Goal: Communication & Community: Answer question/provide support

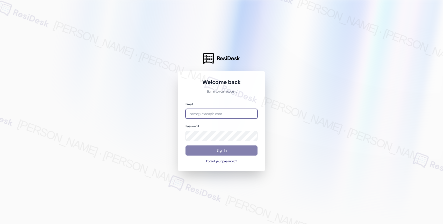
click at [223, 113] on input "email" at bounding box center [222, 114] width 72 height 10
paste input "[EMAIL_ADDRESS][PERSON_NAME][PERSON_NAME][PERSON_NAME][DOMAIN_NAME]"
type input "automated-surveys-nolan-alethea.garcia@nolan.com"
drag, startPoint x: 312, startPoint y: 103, endPoint x: 347, endPoint y: 58, distance: 56.7
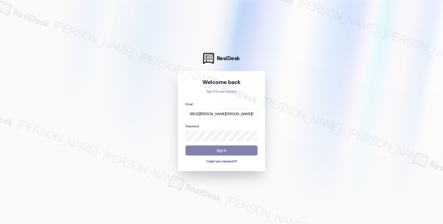
click at [312, 102] on div at bounding box center [221, 112] width 443 height 224
click at [297, 117] on div at bounding box center [221, 112] width 443 height 224
click at [215, 149] on button "Sign In" at bounding box center [222, 150] width 72 height 10
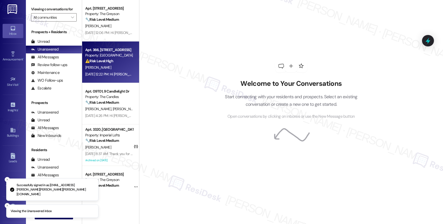
click at [109, 64] on div "Apt. 366, 6565 W Foxridge Dr Property: The Falls ⚠️ Risk Level: High The reside…" at bounding box center [109, 56] width 49 height 18
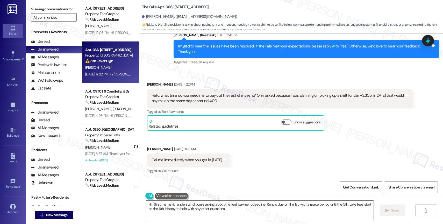
type textarea "Hi {{first_name}}, I understand you're asking about the rent payment deadline. …"
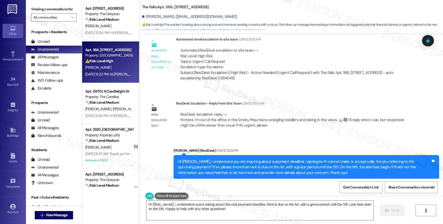
scroll to position [1002, 0]
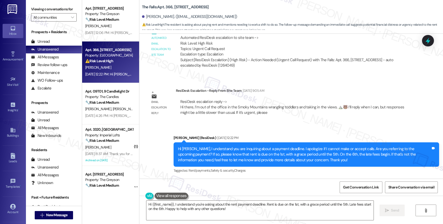
click at [275, 126] on div "Sent via SMS Sarah (ResiDesk) Aug 29, 2025 at 12:22 PM Hi Jaden, I understand y…" at bounding box center [291, 150] width 304 height 55
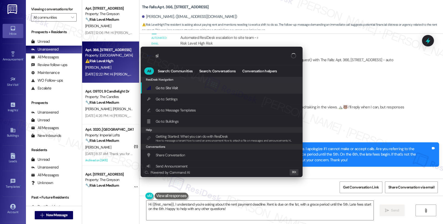
type input "sla"
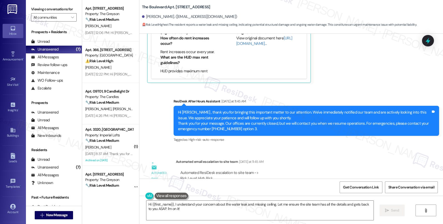
scroll to position [5768, 0]
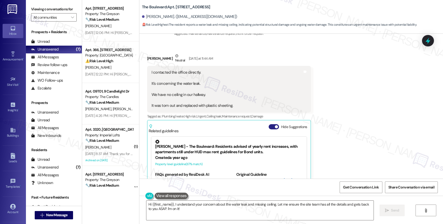
click at [269, 124] on button "Hide Suggestions" at bounding box center [274, 126] width 10 height 5
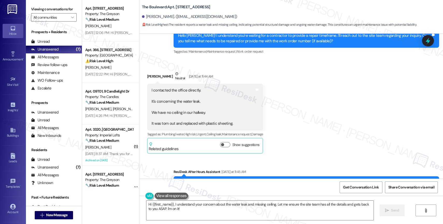
scroll to position [5749, 0]
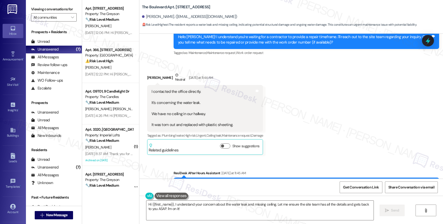
click at [305, 109] on div "Received via SMS Jill Crane Neutral Yesterday at 11:44 AM I contacted the offic…" at bounding box center [291, 110] width 304 height 98
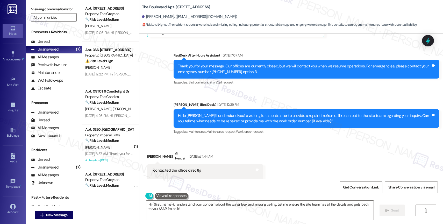
scroll to position [5848, 0]
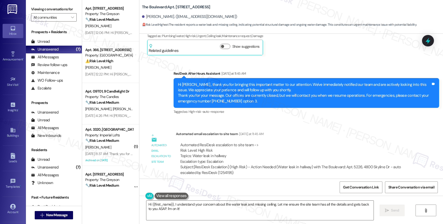
click at [302, 145] on div "Automated ResiDesk escalation to site team -> Risk Level: High Risk Topics: Wat…" at bounding box center [294, 153] width 228 height 22
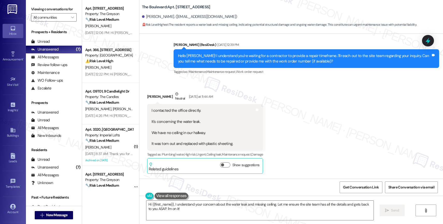
scroll to position [5730, 0]
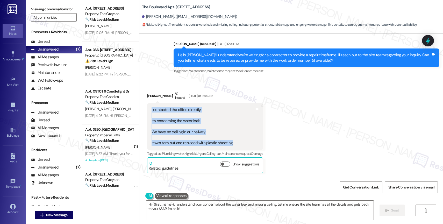
drag, startPoint x: 217, startPoint y: 135, endPoint x: 137, endPoint y: 100, distance: 87.2
click at [139, 100] on div "Received via SMS Jill Crane Neutral Yesterday at 11:44 AM I contacted the offic…" at bounding box center [291, 128] width 304 height 98
copy div "I contacted the office directly. It's concerning the water leak. We have no cei…"
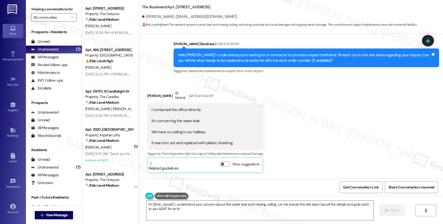
drag, startPoint x: 326, startPoint y: 120, endPoint x: 288, endPoint y: 111, distance: 39.9
click at [326, 120] on div "Received via SMS Jill Crane Neutral Yesterday at 11:44 AM I contacted the offic…" at bounding box center [291, 128] width 304 height 98
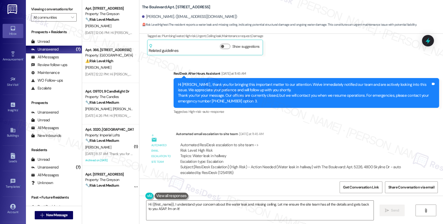
click at [293, 131] on div "Automated email escalation to site team Yesterday at 11:45 AM" at bounding box center [294, 134] width 237 height 7
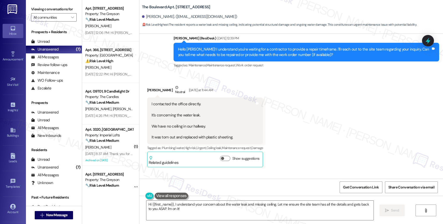
scroll to position [5720, 0]
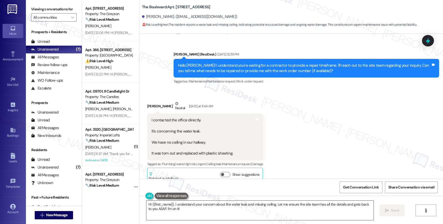
click at [179, 210] on textarea "Hi {{first_name}}, I understand your concern about the water leak and missing c…" at bounding box center [259, 210] width 227 height 19
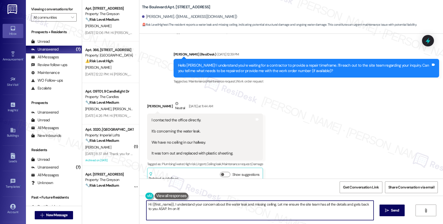
click at [179, 210] on textarea "Hi {{first_name}}, I understand your concern about the water leak and missing c…" at bounding box center [259, 210] width 227 height 19
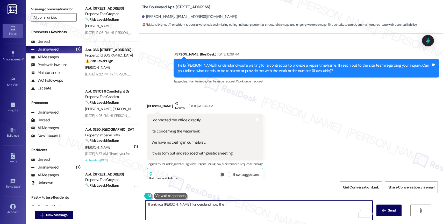
drag, startPoint x: 167, startPoint y: 204, endPoint x: 261, endPoint y: 216, distance: 94.9
click at [257, 216] on textarea "Thank you, Jill! I understand how the" at bounding box center [258, 210] width 227 height 19
drag, startPoint x: 293, startPoint y: 205, endPoint x: 346, endPoint y: 207, distance: 52.9
click at [346, 207] on textarea "Thank you, Jill! I will make sure to inform you as soon as I receive an update …" at bounding box center [258, 210] width 227 height 19
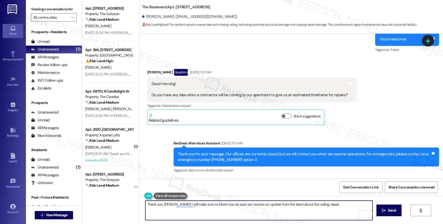
scroll to position [5848, 0]
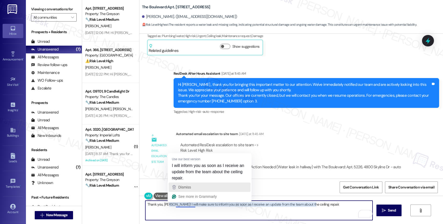
click at [195, 186] on div "Dismiss" at bounding box center [209, 187] width 77 height 8
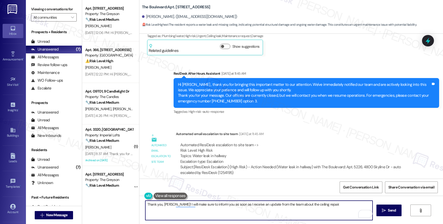
click at [326, 206] on textarea "Thank you, Jill! I will make sure to inform you as soon as I receive an update …" at bounding box center [258, 210] width 227 height 19
type textarea "Thank you, Jill! I will make sure to inform you as soon as I receive an update …"
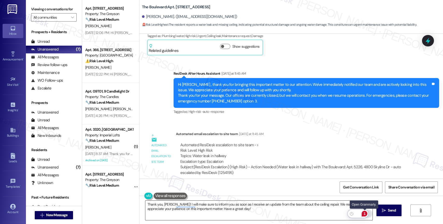
click at [365, 212] on div "1" at bounding box center [365, 214] width 6 height 6
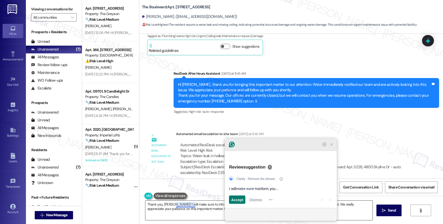
click at [331, 148] on icon "Close Grammarly Assistant" at bounding box center [332, 144] width 6 height 6
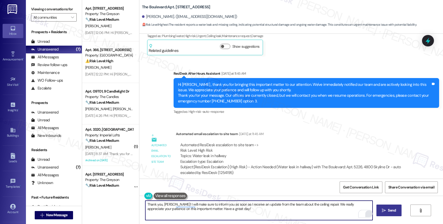
click at [382, 209] on icon "" at bounding box center [384, 210] width 4 height 4
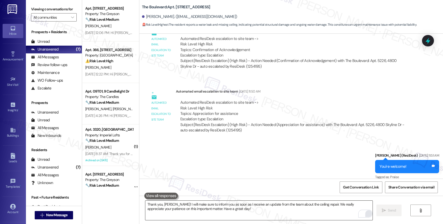
click at [247, 141] on div "Sent via SMS Sarah (ResiDesk) Aug 11, 2025 at 11:51 AM You're welcome! Tags and…" at bounding box center [291, 163] width 304 height 44
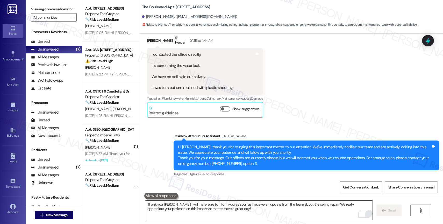
scroll to position [5890, 0]
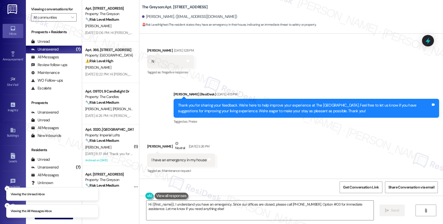
scroll to position [1811, 0]
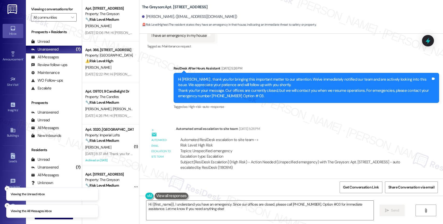
click at [273, 120] on div "Announcement, sent via SMS Sarah (ResiDesk) May 21, 2024 at 4:16 PM Hi Rosalind…" at bounding box center [291, 106] width 304 height 145
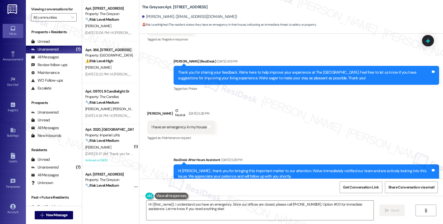
scroll to position [1776, 0]
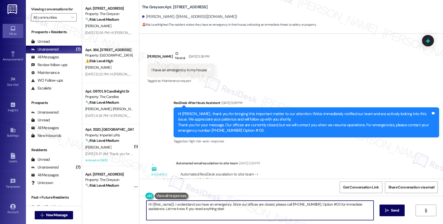
drag, startPoint x: 227, startPoint y: 215, endPoint x: 237, endPoint y: 216, distance: 10.1
click at [237, 216] on textarea "Hi {{first_name}}, I understand you have an emergency. Since our offices are cl…" at bounding box center [259, 210] width 227 height 19
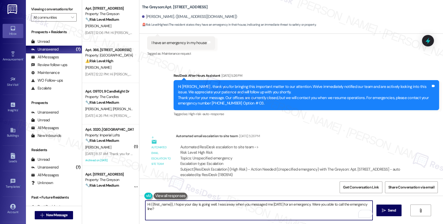
scroll to position [1811, 0]
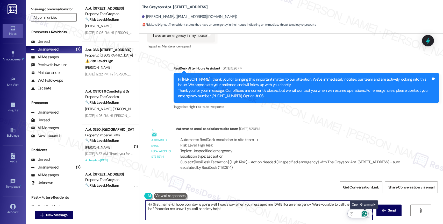
type textarea "Hi {{first_name}}, I hope your day is going well. I was away when you messaged …"
click at [365, 212] on icon "Open Grammarly. 0 Suggestions." at bounding box center [365, 214] width 4 height 4
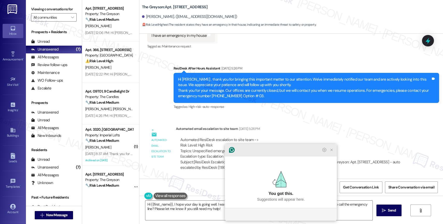
click at [334, 152] on icon "Close Grammarly Assistant" at bounding box center [332, 150] width 4 height 4
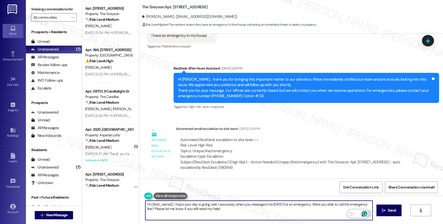
click at [366, 213] on icon "Open Grammarly. 0 Suggestions." at bounding box center [365, 214] width 6 height 6
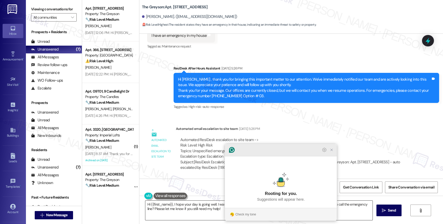
click at [333, 152] on icon "Close Grammarly Assistant" at bounding box center [332, 150] width 4 height 4
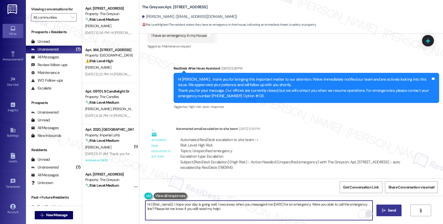
click at [388, 211] on span "Send" at bounding box center [392, 210] width 8 height 5
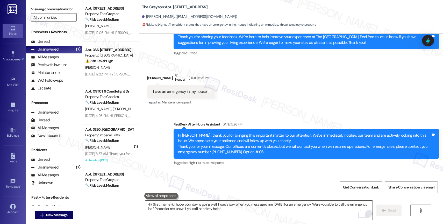
scroll to position [1853, 0]
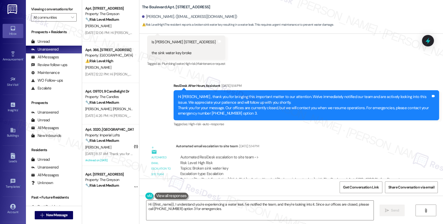
scroll to position [296, 0]
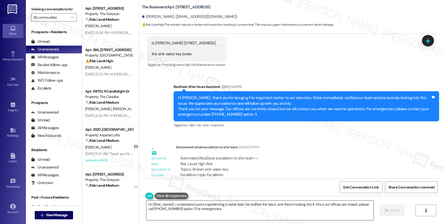
click at [176, 210] on textarea "Hi {{first_name}}, I understand you're experiencing a water leak. I've notified…" at bounding box center [259, 210] width 227 height 19
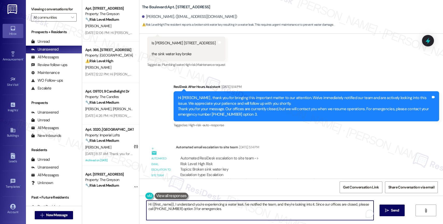
click at [176, 210] on textarea "Hi {{first_name}}, I understand you're experiencing a water leak. I've notified…" at bounding box center [259, 210] width 227 height 19
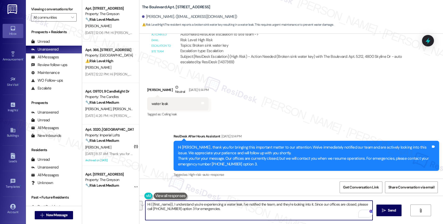
scroll to position [354, 0]
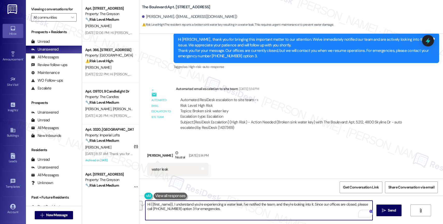
click at [186, 213] on textarea "Hi {{first_name}}, I understand you're experiencing a water leak. I've notified…" at bounding box center [258, 210] width 227 height 19
drag, startPoint x: 172, startPoint y: 205, endPoint x: 242, endPoint y: 212, distance: 70.4
click at [242, 212] on textarea "Hi {{first_name}}, I understand you're experiencing a water leak. I've notified…" at bounding box center [258, 210] width 227 height 19
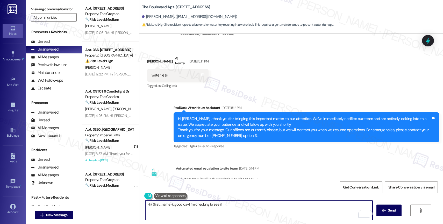
scroll to position [482, 0]
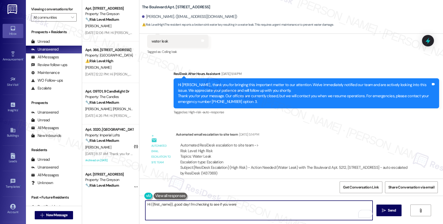
drag, startPoint x: 186, startPoint y: 205, endPoint x: 268, endPoint y: 205, distance: 81.7
click at [268, 205] on textarea "Hi {{first_name}}, good day! I'm checking to see if you were" at bounding box center [258, 210] width 227 height 19
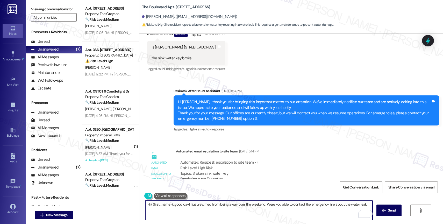
scroll to position [363, 0]
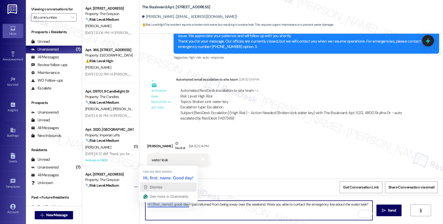
click at [168, 187] on div "Dismiss" at bounding box center [169, 187] width 52 height 8
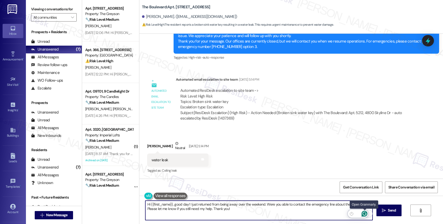
type textarea "Hi {{first_name}}, good day! I just returned from being away over the weekend. …"
click at [365, 212] on icon "Open Grammarly. 0 Suggestions." at bounding box center [365, 214] width 4 height 4
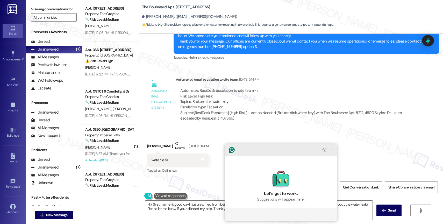
click at [333, 152] on icon "Close Grammarly Assistant" at bounding box center [332, 150] width 4 height 4
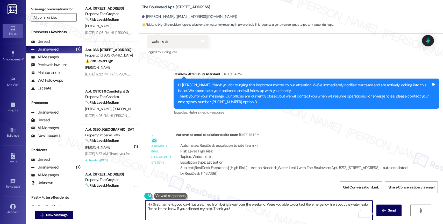
scroll to position [482, 0]
click at [365, 213] on icon "Open Grammarly. 0 Suggestions." at bounding box center [365, 214] width 6 height 6
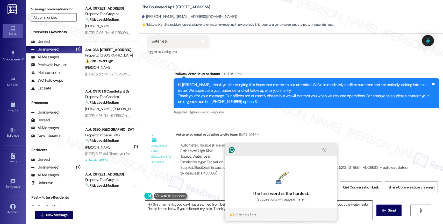
click at [332, 152] on icon "Close Grammarly Assistant" at bounding box center [332, 150] width 4 height 4
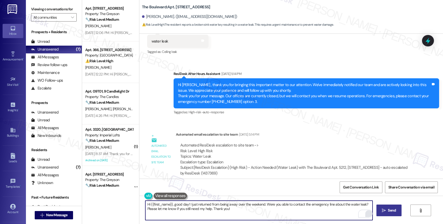
click at [385, 209] on icon "" at bounding box center [384, 210] width 4 height 4
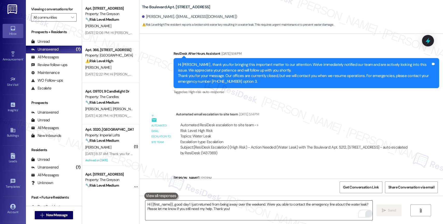
scroll to position [524, 0]
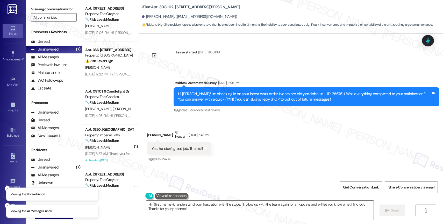
scroll to position [1414, 0]
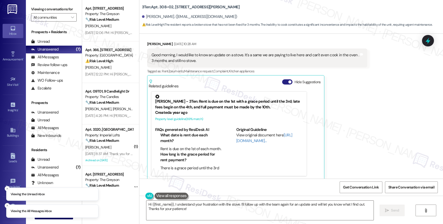
click at [283, 79] on button "Hide Suggestions" at bounding box center [287, 81] width 10 height 5
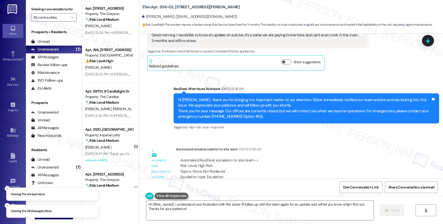
scroll to position [1449, 0]
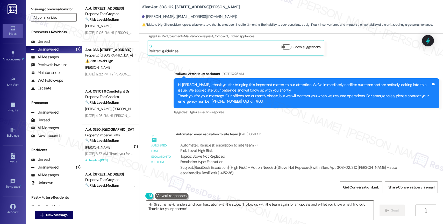
click at [290, 131] on div "Automated email escalation to site team [DATE] 10:28 AM" at bounding box center [294, 134] width 237 height 7
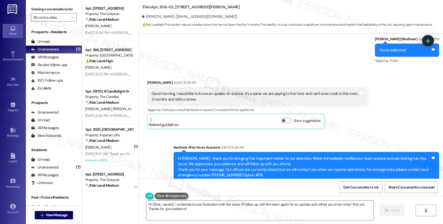
scroll to position [1363, 0]
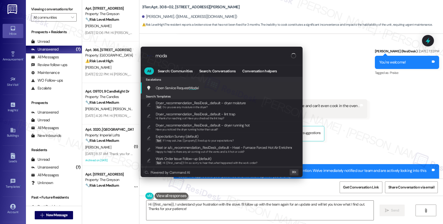
type input "modal"
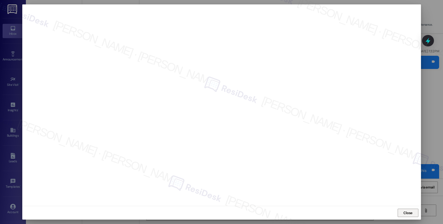
click at [408, 211] on span "Close" at bounding box center [408, 212] width 9 height 5
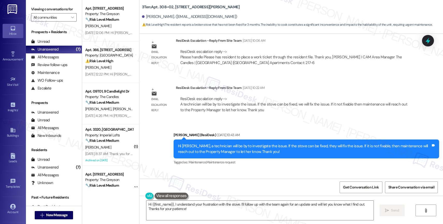
scroll to position [1285, 0]
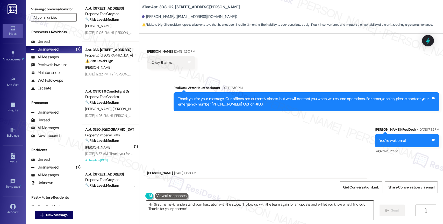
click at [188, 209] on textarea "Hi {{first_name}}, I understand your frustration with the stove. I'll follow up…" at bounding box center [259, 210] width 227 height 19
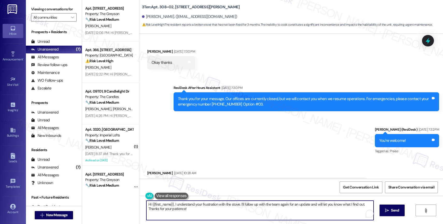
click at [188, 209] on textarea "Hi {{first_name}}, I understand your frustration with the stove. I'll follow up…" at bounding box center [259, 210] width 227 height 19
click at [202, 211] on textarea "Hi {{first_name}}, I understand your frustration with the stove. I'll follow up…" at bounding box center [259, 210] width 227 height 19
drag, startPoint x: 170, startPoint y: 204, endPoint x: 208, endPoint y: 214, distance: 39.0
click at [208, 214] on textarea "Hi {{first_name}}, I understand your frustration with the stove. I'll follow up…" at bounding box center [258, 210] width 227 height 19
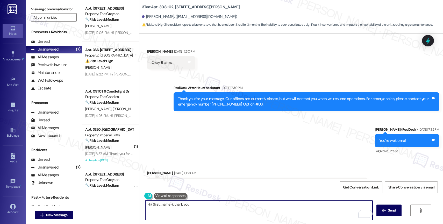
drag, startPoint x: 171, startPoint y: 205, endPoint x: 240, endPoint y: 208, distance: 69.8
click at [240, 208] on textarea "Hi {{first_name}}, thank you" at bounding box center [258, 210] width 227 height 19
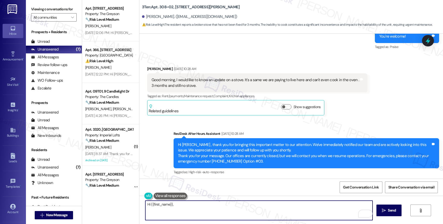
scroll to position [1374, 0]
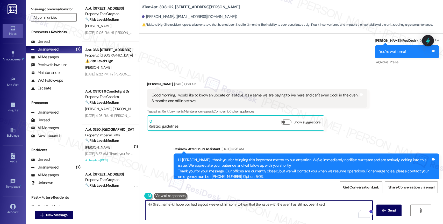
click at [335, 206] on textarea "Hi {{first_name}}, I hope you had a good weekend. I'm sorry to hear that the is…" at bounding box center [258, 210] width 227 height 19
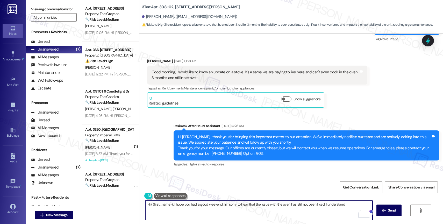
scroll to position [1383, 0]
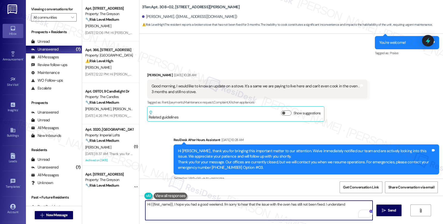
click at [224, 203] on textarea "Hi {{first_name}}, I hope you had a good weekend. I'm sorry to hear that the is…" at bounding box center [258, 210] width 227 height 19
drag, startPoint x: 240, startPoint y: 204, endPoint x: 354, endPoint y: 204, distance: 114.1
click at [354, 204] on textarea "Hi {{first_name}}, I hope you had a good weekend. I'm very sorry to hear that t…" at bounding box center [258, 210] width 227 height 19
click at [259, 202] on textarea "Hi {{first_name}}, I hope you had a good weekend. I'm very sorry to hear that t…" at bounding box center [258, 210] width 227 height 19
click at [252, 202] on textarea "Hi {{first_name}}, I hope you had a good weekend. I'm very sorry to hear that t…" at bounding box center [258, 210] width 227 height 19
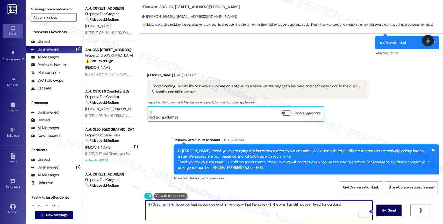
click at [247, 205] on textarea "Hi {{first_name}}, I hope you had a good weekend. I'm very sorry that the issue…" at bounding box center [258, 210] width 227 height 19
click at [346, 206] on textarea "Hi {{first_name}}, I hope you had a good weekend. I'm very sorry that the issue…" at bounding box center [258, 210] width 227 height 19
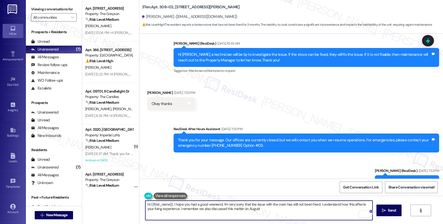
scroll to position [1181, 0]
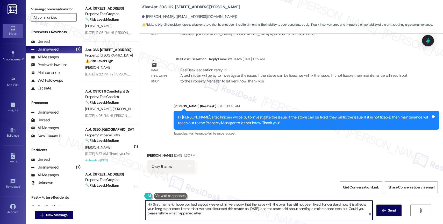
click at [208, 214] on textarea "Hi {{first_name}}, I hope you had a good weekend. I'm very sorry that the issue…" at bounding box center [258, 210] width 227 height 19
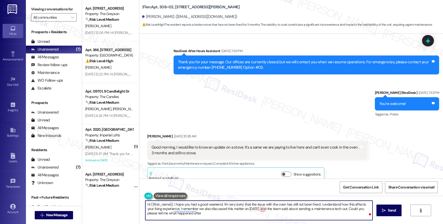
click at [202, 216] on textarea "Hi {{first_name}}, I hope you had a good weekend. I'm very sorry that the issue…" at bounding box center [258, 210] width 227 height 19
drag, startPoint x: 174, startPoint y: 212, endPoint x: 248, endPoint y: 215, distance: 74.2
click at [248, 215] on textarea "Hi {{first_name}}, I hope you had a good weekend. I'm very sorry that the issue…" at bounding box center [258, 210] width 227 height 19
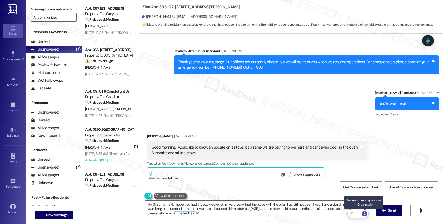
click at [366, 213] on div "2" at bounding box center [365, 214] width 6 height 6
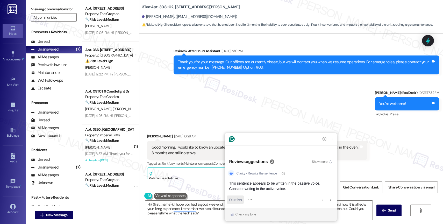
click at [241, 200] on span "Dismiss" at bounding box center [235, 199] width 13 height 5
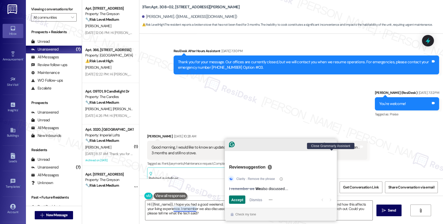
click at [332, 146] on icon "Close Grammarly Assistant" at bounding box center [332, 144] width 4 height 4
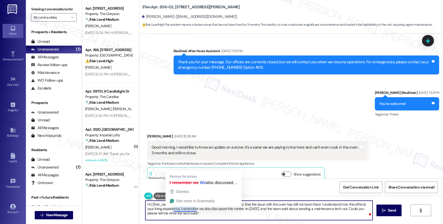
click at [168, 208] on textarea "Hi {{first_name}}, I hope you had a good weekend. I'm very sorry that the issue…" at bounding box center [258, 210] width 227 height 19
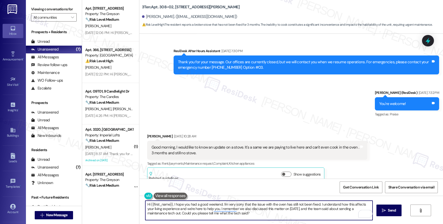
click at [260, 216] on textarea "Hi {{first_name}}, I hope you had a good weekend. I'm very sorry that the issue…" at bounding box center [258, 210] width 227 height 19
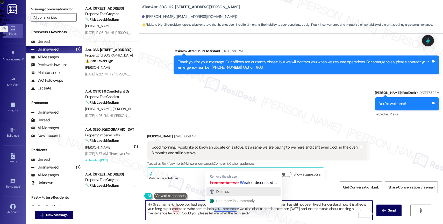
click at [232, 191] on div "Dismiss" at bounding box center [243, 192] width 69 height 8
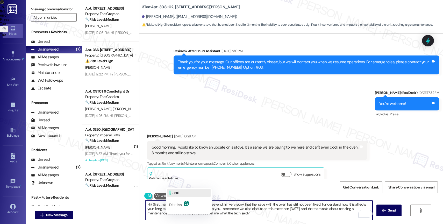
click at [180, 191] on span "and" at bounding box center [176, 193] width 7 height 4
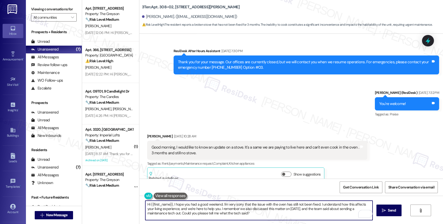
click at [264, 215] on textarea "Hi {{first_name}}, I hope you had a good weekend. I'm very sorry that the issue…" at bounding box center [258, 210] width 227 height 19
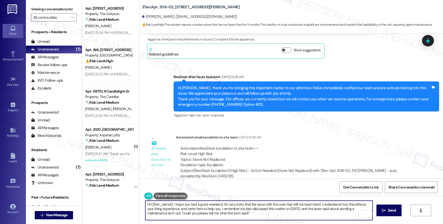
scroll to position [1449, 0]
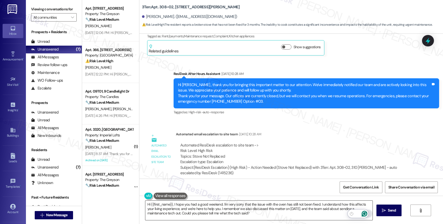
click at [365, 214] on icon "Open Grammarly. 0 Suggestions." at bounding box center [365, 214] width 6 height 6
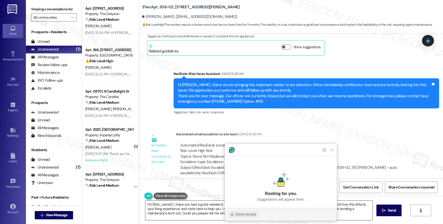
click at [241, 212] on button "Check my tone" at bounding box center [243, 214] width 29 height 6
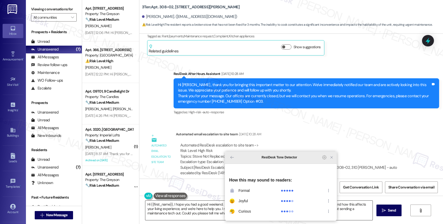
click at [333, 159] on icon "Close Grammarly Assistant" at bounding box center [332, 157] width 4 height 4
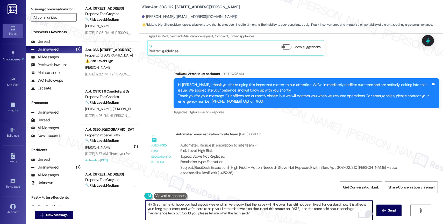
drag, startPoint x: 179, startPoint y: 213, endPoint x: 264, endPoint y: 214, distance: 85.3
click at [264, 214] on textarea "Hi {{first_name}}, I hope you had a good weekend. I'm very sorry that the issue…" at bounding box center [258, 210] width 227 height 19
type textarea "Hi {{first_name}}, I hope you had a good weekend. I'm very sorry that the issue…"
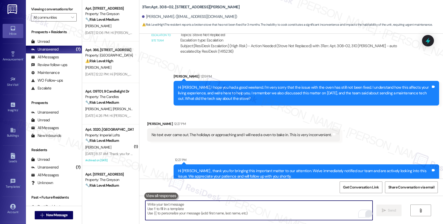
scroll to position [1574, 0]
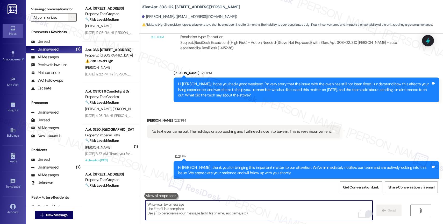
click at [71, 19] on icon "" at bounding box center [72, 17] width 3 height 4
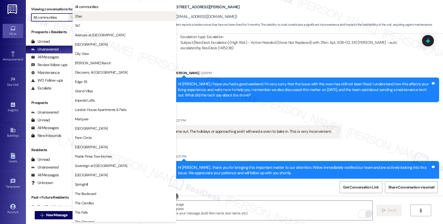
click at [106, 17] on span "3Ten" at bounding box center [124, 16] width 99 height 5
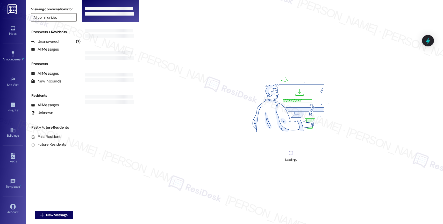
type input "3Ten"
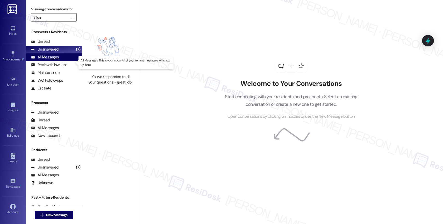
click at [55, 60] on div "All Messages" at bounding box center [45, 56] width 28 height 5
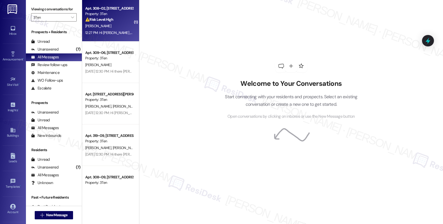
click at [111, 24] on div "R. Jones" at bounding box center [109, 26] width 49 height 6
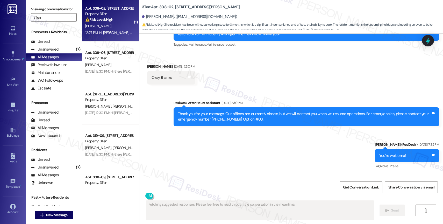
scroll to position [1653, 0]
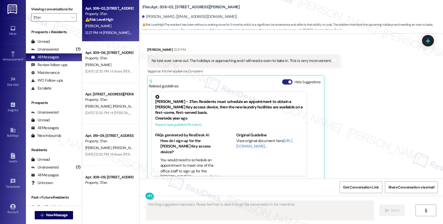
click at [289, 80] on span "button" at bounding box center [290, 81] width 3 height 3
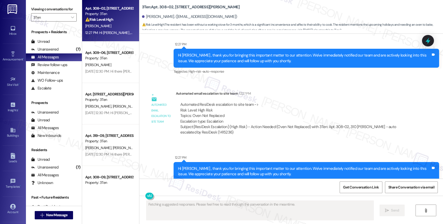
scroll to position [1718, 0]
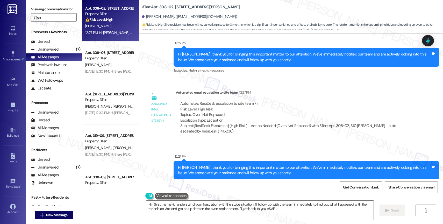
type textarea "Hi {{first_name}}, I understand your frustration with the stove situation. I'll…"
click at [227, 142] on div "Sent via SMS 12:27 PM Hi Roberta , thank you for bringing this important matter…" at bounding box center [291, 163] width 304 height 42
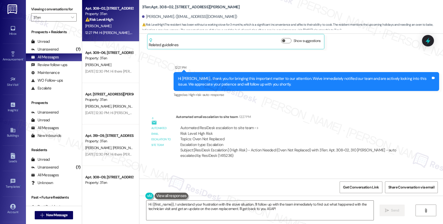
scroll to position [1693, 0]
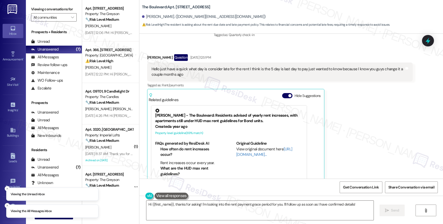
scroll to position [1441, 0]
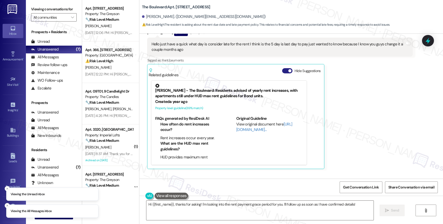
click at [289, 72] on span "button" at bounding box center [290, 70] width 3 height 3
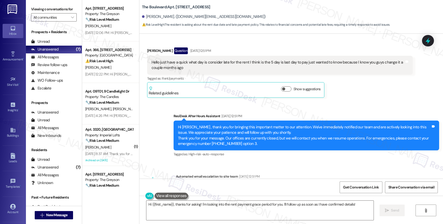
scroll to position [1346, 0]
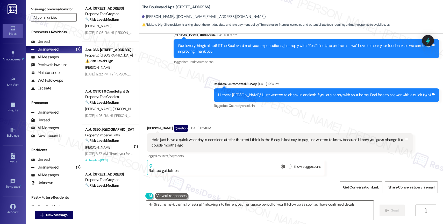
click at [205, 106] on div "Sent via SMS [PERSON_NAME] (ResiDesk) [DATE] 5:16 PM Glad everything’s all set!…" at bounding box center [291, 66] width 304 height 93
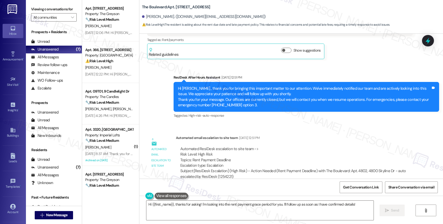
scroll to position [1476, 0]
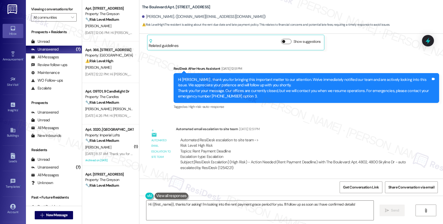
click at [283, 42] on button "Show suggestions" at bounding box center [286, 41] width 10 height 5
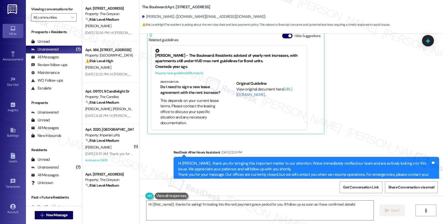
scroll to position [334, 0]
click at [283, 38] on button "Hide Suggestions" at bounding box center [287, 35] width 10 height 5
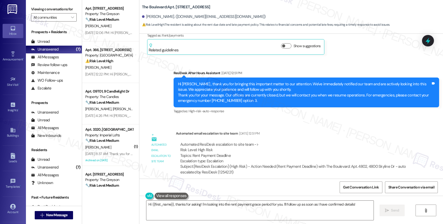
scroll to position [1413, 0]
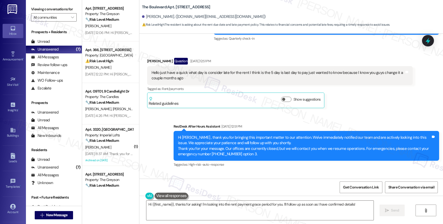
click at [142, 6] on b "The Boulevard: Apt. 4802, [STREET_ADDRESS]" at bounding box center [176, 6] width 68 height 5
drag, startPoint x: 138, startPoint y: 6, endPoint x: 162, endPoint y: 7, distance: 23.6
click at [162, 7] on b "The Boulevard: Apt. 4802, [STREET_ADDRESS]" at bounding box center [176, 6] width 68 height 5
copy b "The Boulevard"
click at [193, 204] on textarea "Hi {{first_name}}, thanks for asking! I'm looking into the rent payment grace p…" at bounding box center [259, 210] width 227 height 19
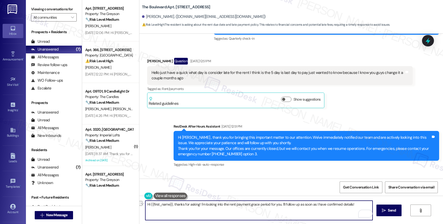
drag, startPoint x: 197, startPoint y: 203, endPoint x: 355, endPoint y: 203, distance: 157.4
click at [355, 203] on textarea "Hi {{first_name}}, thanks for asking! I'm looking into the rent payment grace p…" at bounding box center [258, 210] width 227 height 19
click at [249, 204] on textarea "Hi {{first_name}}, thanks for asking! You're right. Rent is due on the 5th of t…" at bounding box center [258, 210] width 227 height 19
click at [299, 210] on textarea "Hi {{first_name}}, thanks for asking! You're right. Rent is due on the 5th day …" at bounding box center [258, 210] width 227 height 19
drag, startPoint x: 197, startPoint y: 203, endPoint x: 329, endPoint y: 207, distance: 131.8
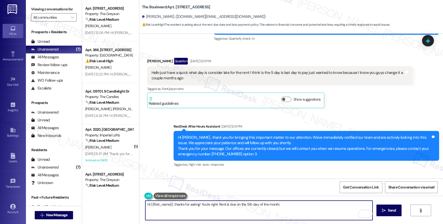
click at [329, 207] on textarea "Hi {{first_name}}, thanks for asking! You're right. Rent is due on the 5th day …" at bounding box center [258, 210] width 227 height 19
click at [261, 211] on textarea "Hi {{first_name}}, thanks for asking! As far as I know, rent is due on the 5th.…" at bounding box center [258, 210] width 227 height 19
click at [253, 205] on textarea "Hi {{first_name}}, thanks for asking! As far as I know, rent is due on the 5th.…" at bounding box center [258, 210] width 227 height 19
click at [311, 213] on textarea "Hi {{first_name}}, thanks for asking! As far as I know, rent is due on the 5th …" at bounding box center [258, 210] width 227 height 19
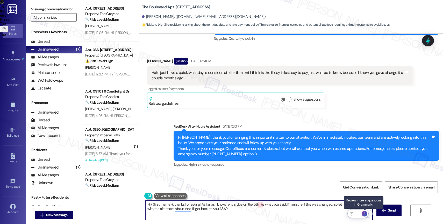
click at [365, 213] on div "4" at bounding box center [365, 214] width 6 height 6
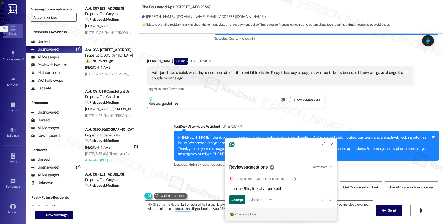
click at [237, 198] on span "Accept" at bounding box center [237, 199] width 12 height 5
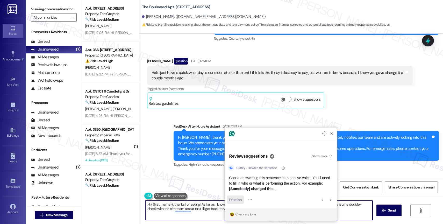
click at [238, 198] on span "Dismiss" at bounding box center [235, 199] width 13 height 5
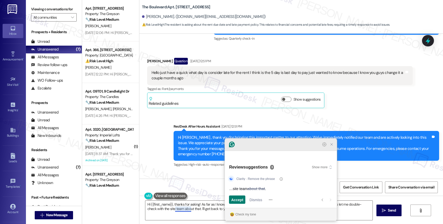
click at [331, 146] on icon "Close Grammarly Assistant" at bounding box center [332, 144] width 4 height 4
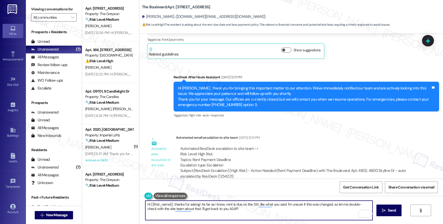
scroll to position [1422, 0]
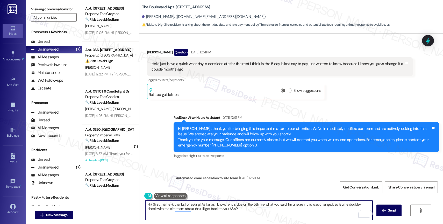
click at [238, 212] on textarea "Hi {{first_name}}, thanks for asking! As far as I know, rent is due on the 5th,…" at bounding box center [258, 210] width 227 height 19
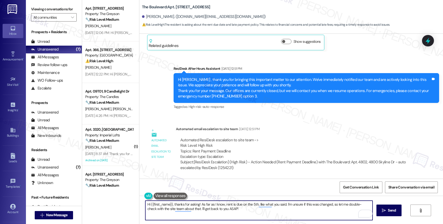
click at [249, 214] on textarea "Hi {{first_name}}, thanks for asking! As far as I know, rent is due on the 5th,…" at bounding box center [258, 210] width 227 height 19
click at [241, 212] on textarea "Hi {{first_name}}, thanks for asking! As far as I know, rent is due on the 5th,…" at bounding box center [258, 210] width 227 height 19
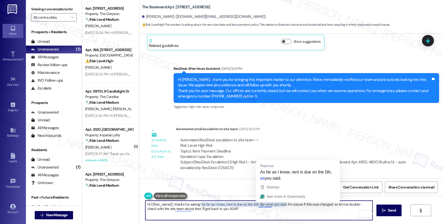
click at [295, 211] on textarea "Hi {{first_name}}, thanks for asking! As far as I know, rent is due on the 5th,…" at bounding box center [258, 210] width 227 height 19
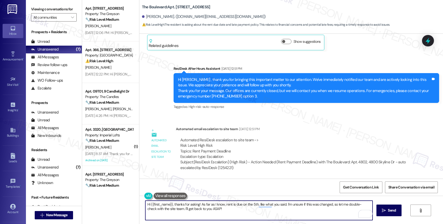
click at [229, 208] on textarea "Hi {{first_name}}, thanks for asking! As far as I know, rent is due on the 5th,…" at bounding box center [258, 210] width 227 height 19
type textarea "Hi {{first_name}}, thanks for asking! As far as I know, rent is due on the 5th,…"
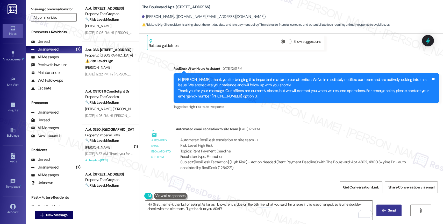
click at [390, 213] on span "Send" at bounding box center [392, 210] width 8 height 5
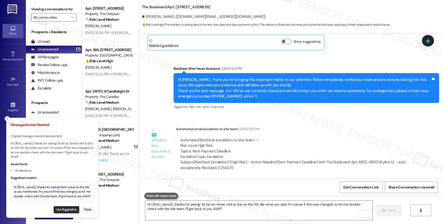
click at [67, 207] on button "Use Suggestion" at bounding box center [67, 209] width 26 height 7
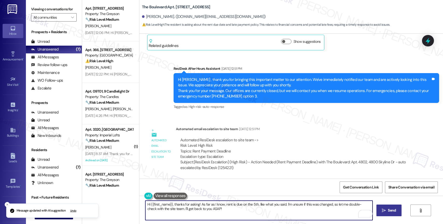
click at [222, 214] on textarea "Hi {{first_name}}, thanks for asking! Rent is due on the 5th, as you mentioned.…" at bounding box center [258, 210] width 227 height 19
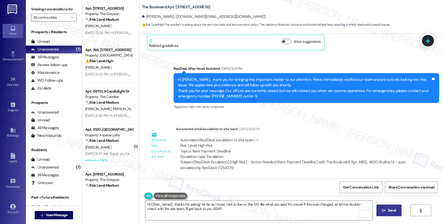
click at [391, 210] on span "Send" at bounding box center [392, 210] width 8 height 5
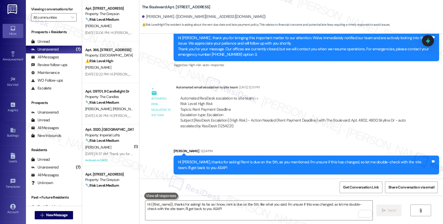
scroll to position [1518, 0]
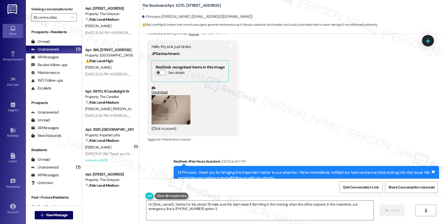
scroll to position [2512, 0]
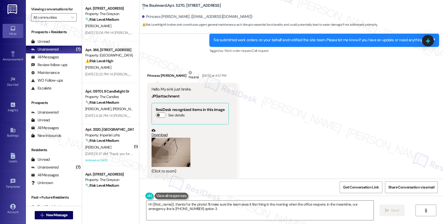
click at [171, 150] on button "Zoom image" at bounding box center [171, 152] width 39 height 29
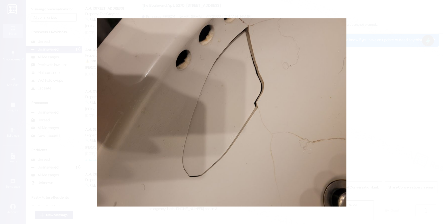
click at [286, 100] on button "Unzoom image" at bounding box center [221, 112] width 443 height 224
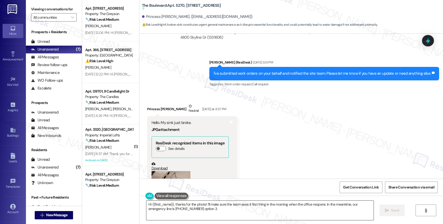
scroll to position [2490, 0]
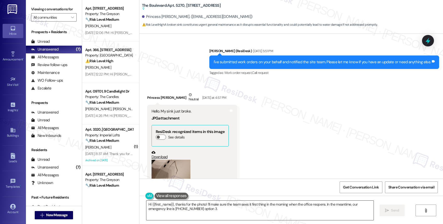
drag, startPoint x: 171, startPoint y: 204, endPoint x: 225, endPoint y: 216, distance: 55.4
click at [225, 216] on textarea "Hi {{first_name}}, thanks for the photo! I'll make sure the team sees it first …" at bounding box center [259, 210] width 227 height 19
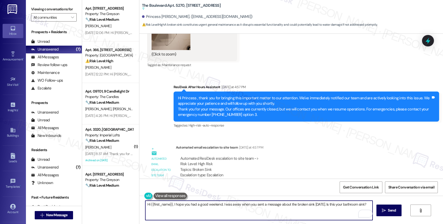
scroll to position [2648, 0]
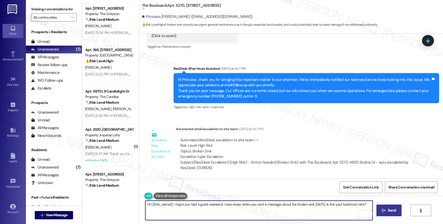
type textarea "Hi {{first_name}}, I hope you had a good weekend. I was away when you sent a me…"
click at [384, 210] on icon "" at bounding box center [384, 210] width 4 height 4
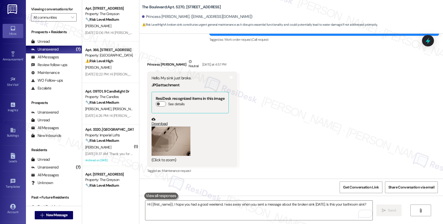
scroll to position [2684, 0]
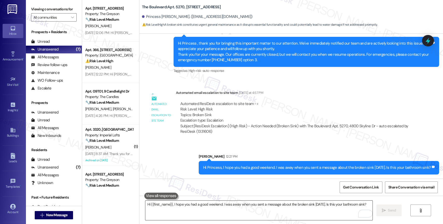
click at [200, 209] on textarea "Hi {{first_name}}, I hope you had a good weekend. I was away when you sent a me…" at bounding box center [258, 210] width 227 height 19
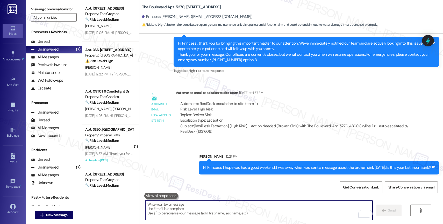
paste textarea "Also, please let me know if you haven't submitted a work order so I can do it o…"
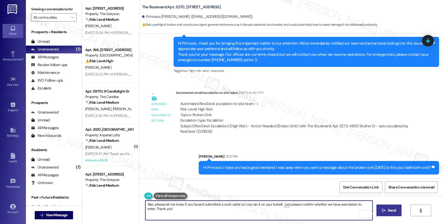
type textarea "Also, please let me know if you haven't submitted a work order so I can do it o…"
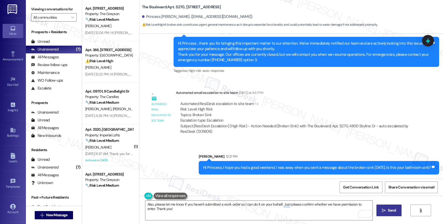
click at [386, 212] on span " Send" at bounding box center [389, 210] width 16 height 5
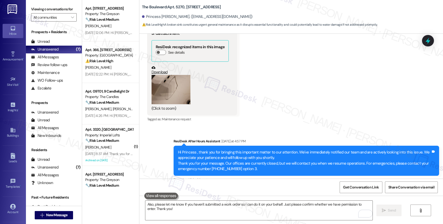
scroll to position [2533, 0]
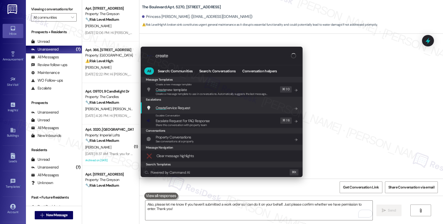
type input "create"
click at [186, 106] on span "Create Service Request" at bounding box center [173, 108] width 34 height 5
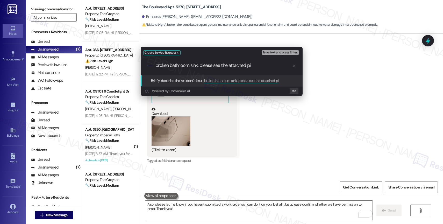
type input "broken bathroom sink. please see the attached pic"
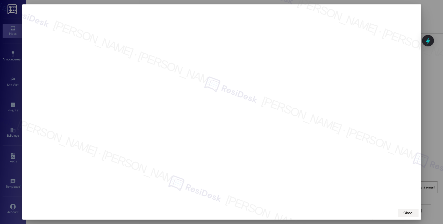
click at [407, 211] on span "Close" at bounding box center [408, 212] width 9 height 5
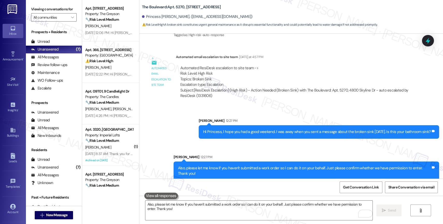
scroll to position [2726, 0]
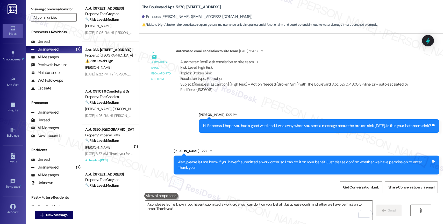
click at [318, 55] on div "Automated ResiDesk escalation to site team -> Risk Level: High Risk Topics: Bro…" at bounding box center [294, 75] width 237 height 41
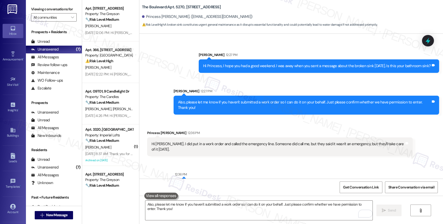
scroll to position [2803, 0]
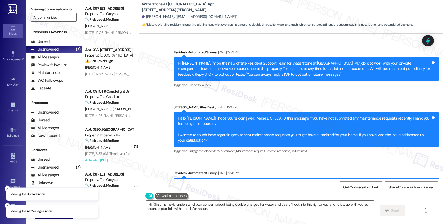
scroll to position [3845, 0]
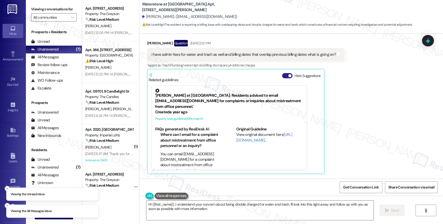
click at [282, 76] on button "Hide Suggestions" at bounding box center [287, 75] width 10 height 5
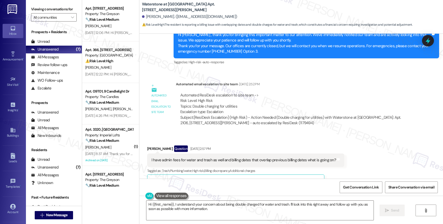
scroll to position [3804, 0]
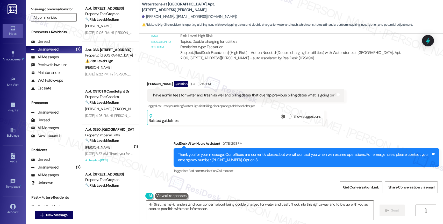
click at [168, 194] on button at bounding box center [172, 196] width 34 height 6
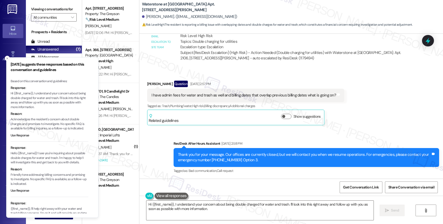
scroll to position [43, 0]
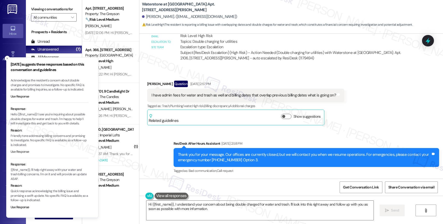
click at [22, 150] on button "Use Response" at bounding box center [20, 152] width 19 height 5
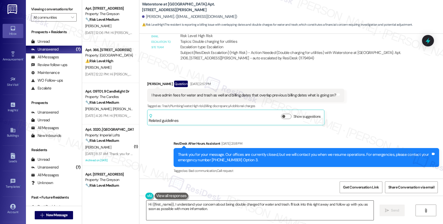
click at [174, 203] on textarea "Hello {{first_name}}! I see you're inquiring about possible double charges for …" at bounding box center [259, 210] width 227 height 19
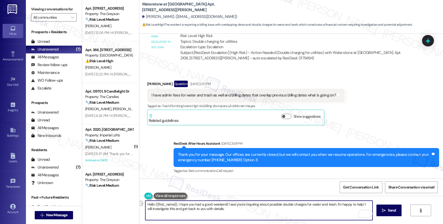
drag, startPoint x: 175, startPoint y: 204, endPoint x: 222, endPoint y: 203, distance: 47.7
click at [222, 203] on textarea "Hello {{first_name}}, I hope you had a good weekend! I see you're inquiring abo…" at bounding box center [258, 210] width 227 height 19
click at [228, 209] on textarea "Hello {{first_name}}, I hope you had a good weekend! I see you're inquiring abo…" at bounding box center [258, 210] width 227 height 19
drag, startPoint x: 223, startPoint y: 206, endPoint x: 185, endPoint y: 204, distance: 37.4
click at [185, 204] on textarea "Hello {{first_name}}, I hope you had a good weekend! I see you're inquiring abo…" at bounding box center [258, 210] width 227 height 19
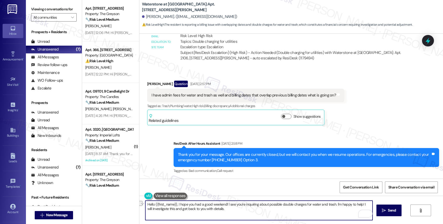
click at [226, 213] on textarea "Hello {{first_name}}, I hope you had a good weekend! I see you're inquiring abo…" at bounding box center [258, 210] width 227 height 19
drag, startPoint x: 358, startPoint y: 202, endPoint x: 363, endPoint y: 207, distance: 7.4
click at [363, 207] on textarea "Hello {{first_name}}, I hope you had a good weekend! I see you're inquiring abo…" at bounding box center [258, 210] width 227 height 19
drag, startPoint x: 146, startPoint y: 209, endPoint x: 138, endPoint y: 209, distance: 7.8
click at [143, 209] on div "Hello {{first_name}}, I hope you had a good weekend! I see you're inquiring abo…" at bounding box center [257, 210] width 228 height 20
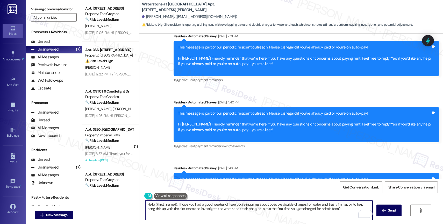
scroll to position [948, 0]
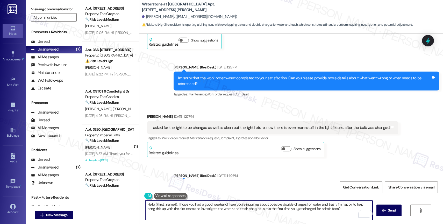
click at [201, 206] on textarea "Hello {{first_name}}, I hope you had a good weekend! I see you're inquiring abo…" at bounding box center [258, 210] width 227 height 19
paste textarea "i {{first_name}}! I hope you had a great weekend 😊 I saw your message about the…"
click at [223, 203] on textarea "Hi {{first_name}}! I hope you had a great weekend 😊 I saw your message about th…" at bounding box center [258, 210] width 227 height 19
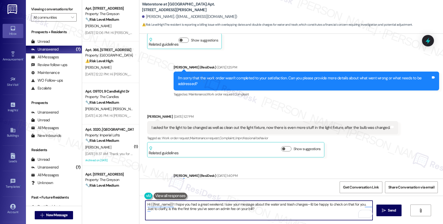
click at [277, 212] on textarea "Hi {{first_name}}! I hope you had a great weekend. I saw your message about the…" at bounding box center [258, 210] width 227 height 19
click at [305, 204] on textarea "Hi {{first_name}}! I hope you had a great weekend. I saw your message about the…" at bounding box center [258, 210] width 227 height 19
click at [321, 211] on textarea "Hi {{first_name}}! I hope you had a great weekend. I saw your message about the…" at bounding box center [258, 210] width 227 height 19
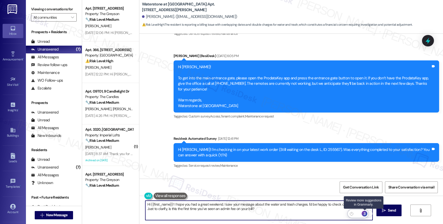
click at [366, 213] on div "3" at bounding box center [365, 214] width 6 height 6
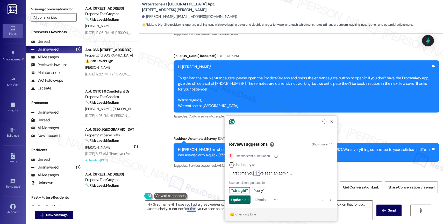
click at [239, 199] on span "Update all" at bounding box center [239, 199] width 17 height 5
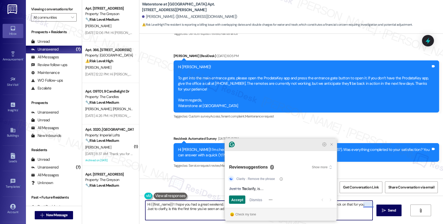
click at [331, 146] on icon "Close Grammarly Assistant" at bounding box center [332, 144] width 4 height 4
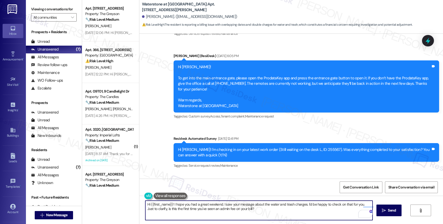
click at [220, 208] on textarea "Hi {{first_name}}! I hope you had a great weekend. I saw your message about the…" at bounding box center [258, 210] width 227 height 19
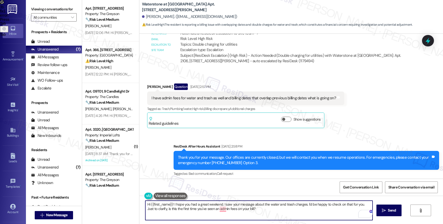
scroll to position [3804, 0]
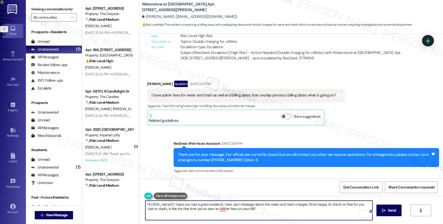
click at [205, 209] on textarea "Hi {{first_name}}! I hope you had a great weekend. I saw your message about the…" at bounding box center [258, 210] width 227 height 19
drag, startPoint x: 225, startPoint y: 210, endPoint x: 276, endPoint y: 210, distance: 51.1
click at [276, 210] on textarea "Hi {{first_name}}! I hope you had a great weekend. I saw your message about the…" at bounding box center [258, 210] width 227 height 19
type textarea "Hi {{first_name}}! I hope you had a great weekend. I saw your message about the…"
click at [365, 211] on div "2" at bounding box center [365, 214] width 6 height 6
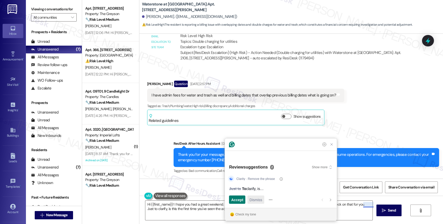
click at [255, 198] on span "Dismiss" at bounding box center [256, 199] width 13 height 5
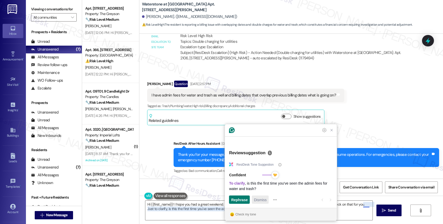
click at [259, 201] on span "Dismiss" at bounding box center [260, 199] width 13 height 5
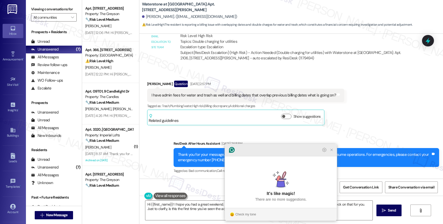
click at [333, 152] on icon "Close Grammarly Assistant" at bounding box center [332, 150] width 4 height 4
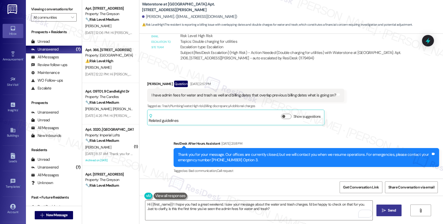
click at [385, 207] on button " Send" at bounding box center [389, 211] width 25 height 12
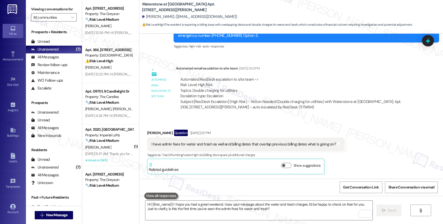
scroll to position [3846, 0]
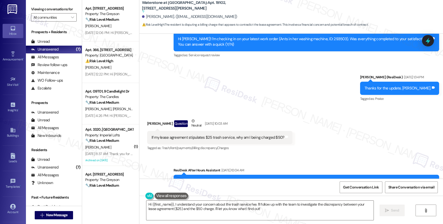
scroll to position [9327, 0]
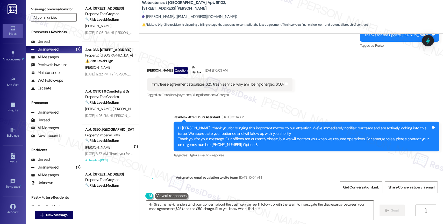
click at [290, 175] on div "Automated email escalation to site team Aug 30, 2025 at 10:04 AM" at bounding box center [294, 178] width 237 height 7
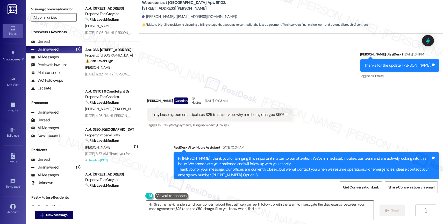
scroll to position [9267, 0]
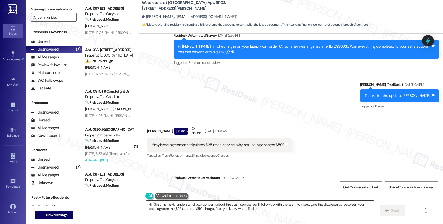
click at [171, 204] on textarea "Hi {{first_name}}, I understand your concern about the trash service fee. I'll …" at bounding box center [259, 210] width 227 height 19
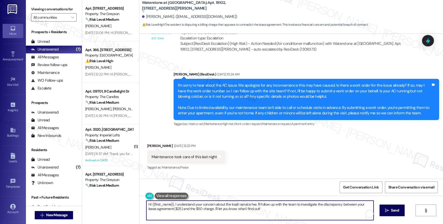
scroll to position [9005, 0]
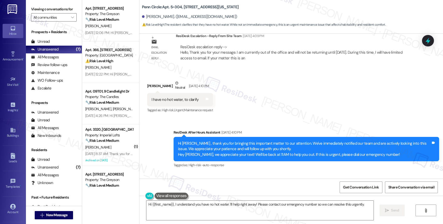
scroll to position [400, 0]
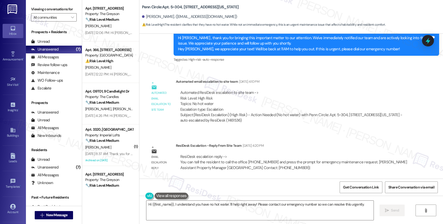
click at [280, 128] on div "Automated email escalation to site team Automated email escalation to site team…" at bounding box center [280, 103] width 274 height 56
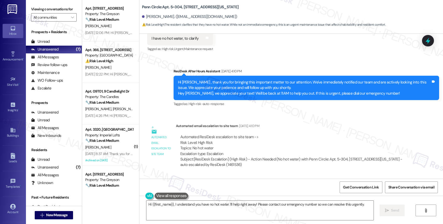
scroll to position [356, 0]
click at [166, 194] on button at bounding box center [172, 196] width 34 height 6
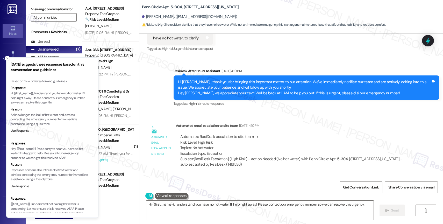
scroll to position [43, 0]
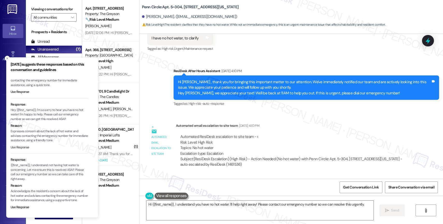
click at [22, 145] on button "Use Response" at bounding box center [20, 147] width 19 height 5
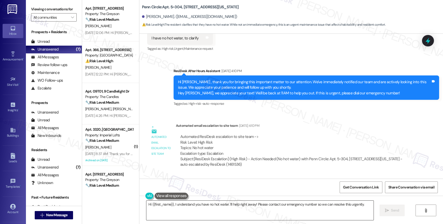
click at [151, 206] on textarea "Hey {{first_name}}, I'm so sorry to hear you have no hot water! I'm happy to he…" at bounding box center [259, 210] width 227 height 19
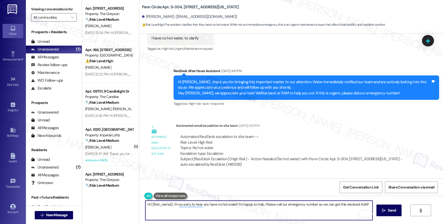
click at [170, 205] on textarea "Hi {{first_name}}, I'm so sorry to hear you have no hot water! I'm happy to hel…" at bounding box center [258, 210] width 227 height 19
drag, startPoint x: 286, startPoint y: 203, endPoint x: 288, endPoint y: 206, distance: 4.0
click at [288, 206] on textarea "Hi {{first_name}}, I just returned from a weekend off. I'm so sorry to hear you…" at bounding box center [258, 210] width 227 height 19
drag, startPoint x: 286, startPoint y: 203, endPoint x: 291, endPoint y: 213, distance: 10.9
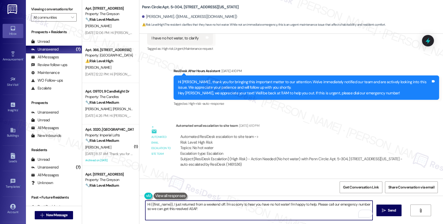
click at [291, 213] on textarea "Hi {{first_name}}, I just returned from a weekend off. I'm so sorry to hear you…" at bounding box center [258, 210] width 227 height 19
drag, startPoint x: 285, startPoint y: 203, endPoint x: 292, endPoint y: 211, distance: 10.2
click at [292, 211] on textarea "Hi {{first_name}}, I just returned from a weekend off. I'm so sorry to hear you…" at bounding box center [258, 210] width 227 height 19
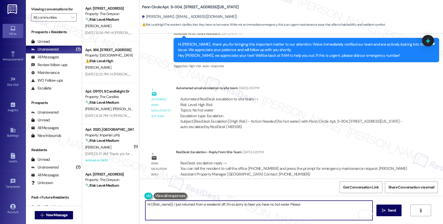
scroll to position [400, 0]
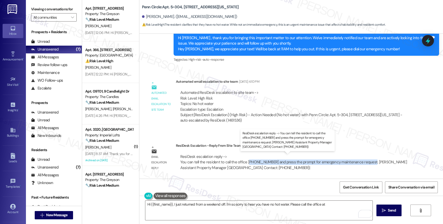
drag, startPoint x: 243, startPoint y: 163, endPoint x: 361, endPoint y: 161, distance: 117.5
click at [361, 161] on div "ResiDesk escalation reply -> You can tell the resident to call the office 317.8…" at bounding box center [293, 162] width 227 height 16
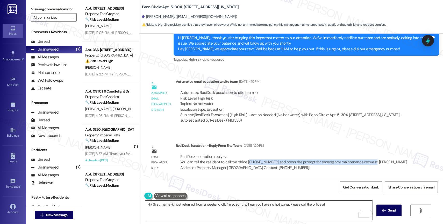
copy div "17.853.6868 and press the prompt for emergency maintenance request."
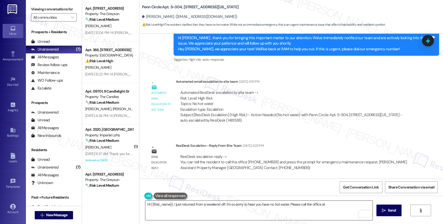
click at [330, 207] on textarea "Hi {{first_name}}, I just returned from a weekend off. I'm so sorry to hear you…" at bounding box center [258, 210] width 227 height 19
paste textarea "17.853.6868 and press the prompt for emergency maintenance request."
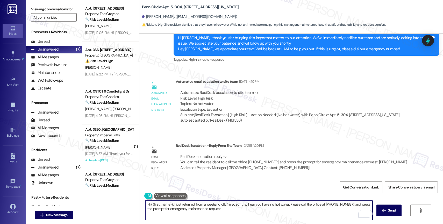
click at [231, 212] on textarea "Hi {{first_name}}, I just returned from a weekend off. I'm so sorry to hear you…" at bounding box center [258, 210] width 227 height 19
drag, startPoint x: 265, startPoint y: 211, endPoint x: 354, endPoint y: 215, distance: 88.8
click at [354, 215] on textarea "Hi {{first_name}}, I just returned from a weekend off. I'm so sorry to hear you…" at bounding box center [258, 210] width 227 height 19
type textarea "Hi {{first_name}}, I just returned from a weekend off. I'm so sorry to hear you…"
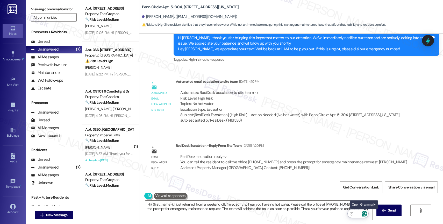
click at [366, 213] on icon "Open Grammarly. 0 Suggestions." at bounding box center [365, 214] width 6 height 6
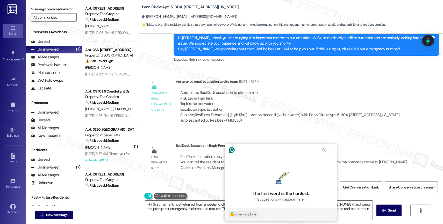
click at [238, 211] on button "Check my tone" at bounding box center [243, 214] width 29 height 6
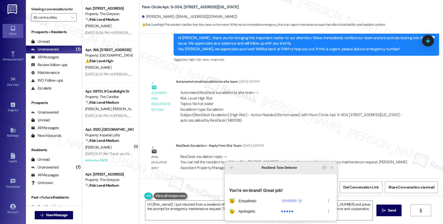
click at [333, 170] on icon "Close Grammarly Assistant" at bounding box center [332, 168] width 4 height 4
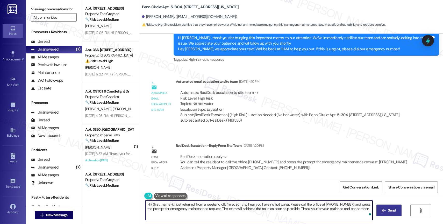
click at [390, 211] on span "Send" at bounding box center [392, 210] width 8 height 5
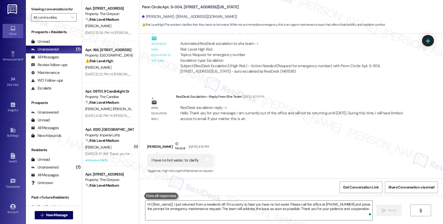
scroll to position [442, 0]
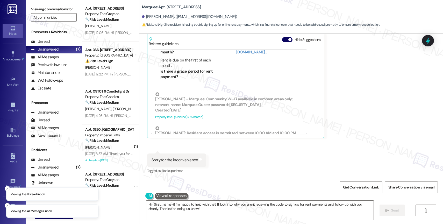
scroll to position [64, 0]
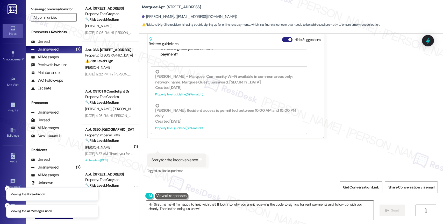
click at [282, 38] on button "Hide Suggestions" at bounding box center [287, 39] width 10 height 5
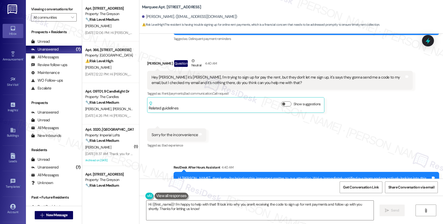
scroll to position [1535, 0]
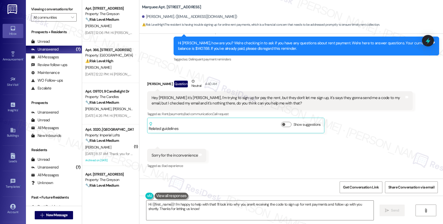
click at [198, 104] on div "Hey [PERSON_NAME] it's [PERSON_NAME], I'm trying to sign up for pay the rent, b…" at bounding box center [278, 100] width 253 height 11
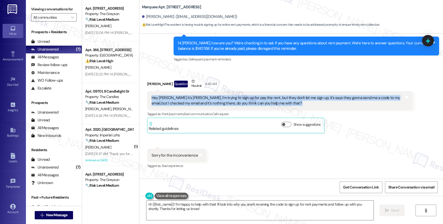
click at [198, 104] on div "Hey [PERSON_NAME] it's [PERSON_NAME], I'm trying to sign up for pay the rent, b…" at bounding box center [278, 100] width 253 height 11
copy div "Hey [PERSON_NAME] it's [PERSON_NAME], I'm trying to sign up for pay the rent, b…"
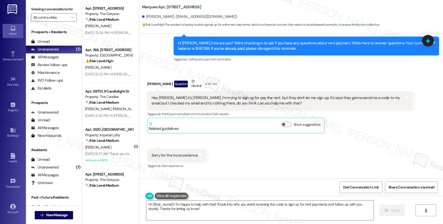
click at [237, 79] on div "[PERSON_NAME] Question Neutral 4:40 AM" at bounding box center [280, 85] width 266 height 13
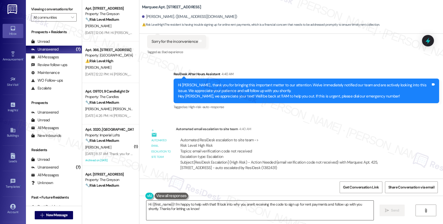
click at [173, 209] on textarea "Hi {{first_name}}! I'm happy to help with that! I'll look into why you aren't r…" at bounding box center [259, 210] width 227 height 19
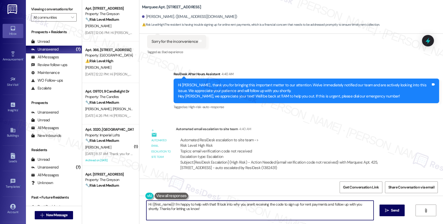
click at [173, 209] on textarea "Hi {{first_name}}! I'm happy to help with that! I'll look into why you aren't r…" at bounding box center [259, 210] width 227 height 19
paste textarea "[PERSON_NAME]! Thanks for reaching out. I’m sorry you’re having trouble signing…"
type textarea "Hi [PERSON_NAME]! Thanks for reaching out. I’m sorry you’re having trouble sign…"
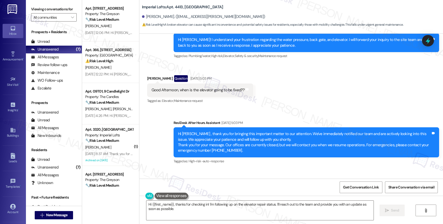
scroll to position [1276, 0]
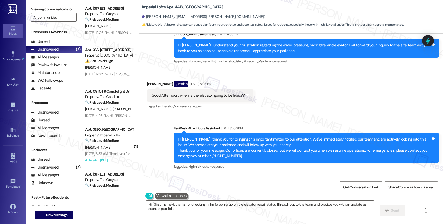
click at [284, 102] on div "Received via SMS [PERSON_NAME] Question [DATE] 5:03 PM Good Afternoon, when is …" at bounding box center [291, 91] width 304 height 45
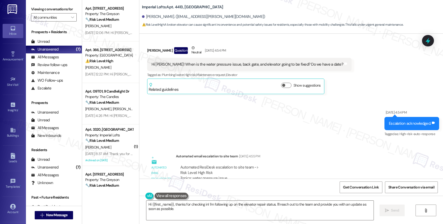
scroll to position [1031, 0]
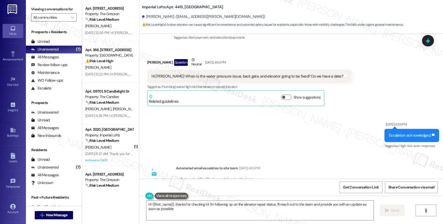
click at [166, 195] on button at bounding box center [172, 196] width 34 height 6
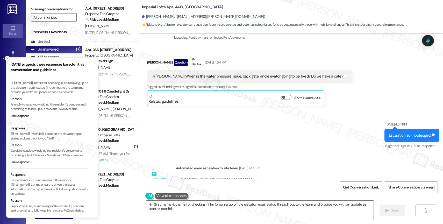
scroll to position [20, 0]
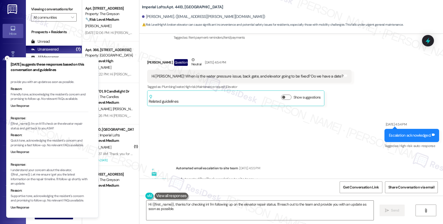
click at [6, 57] on icon "Close toast" at bounding box center [7, 58] width 3 height 3
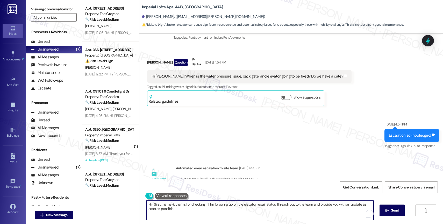
drag, startPoint x: 206, startPoint y: 204, endPoint x: 211, endPoint y: 212, distance: 9.3
click at [211, 212] on textarea "Hi {{first_name}}, thanks for checking in! I'm following up on the elevator rep…" at bounding box center [259, 210] width 227 height 19
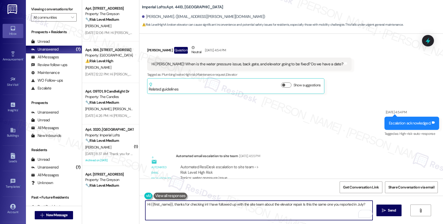
scroll to position [1336, 0]
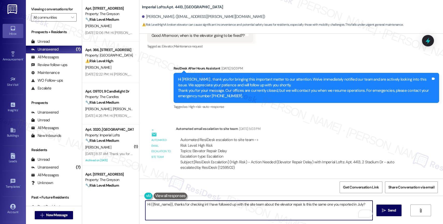
click at [329, 205] on textarea "Hi {{first_name}}, thanks for checking in! I have followed up with the site tea…" at bounding box center [258, 210] width 227 height 19
drag, startPoint x: 314, startPoint y: 204, endPoint x: 364, endPoint y: 204, distance: 50.6
click at [364, 204] on textarea "Hi {{first_name}}, thanks for checking in! I have followed up with the site tea…" at bounding box center [258, 210] width 227 height 19
drag, startPoint x: 203, startPoint y: 206, endPoint x: 174, endPoint y: 204, distance: 28.9
click at [174, 204] on textarea "Hi {{first_name}}, thanks for checking in! I have followed up with the site tea…" at bounding box center [258, 210] width 227 height 19
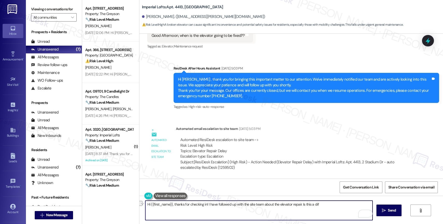
click at [333, 209] on textarea "Hi {{first_name}}, thanks for checking in! I have followed up with the site tea…" at bounding box center [258, 210] width 227 height 19
drag, startPoint x: 298, startPoint y: 205, endPoint x: 343, endPoint y: 205, distance: 44.3
click at [343, 205] on textarea "Hi {{first_name}}, thanks for checking in! I have followed up with the site tea…" at bounding box center [258, 210] width 227 height 19
drag, startPoint x: 299, startPoint y: 204, endPoint x: 368, endPoint y: 208, distance: 69.4
click at [368, 208] on textarea "Hi {{first_name}}, thanks for checking in! I have followed up with the site tea…" at bounding box center [258, 210] width 227 height 19
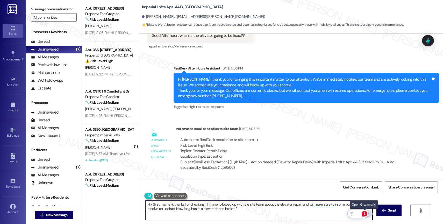
type textarea "Hi {{first_name}}, thanks for checking in! I have followed up with the site tea…"
click at [365, 213] on div "1" at bounding box center [365, 214] width 6 height 6
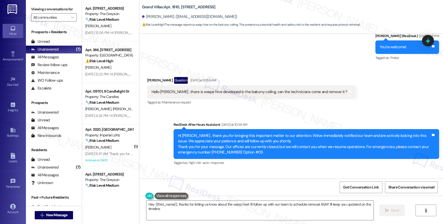
scroll to position [190, 0]
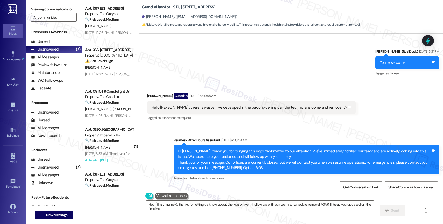
click at [268, 69] on div "Sent via SMS [PERSON_NAME] (ResiDesk) [DATE] 3:31 PM You're welcome! Tags and n…" at bounding box center [291, 59] width 304 height 44
click at [230, 61] on div "Sent via SMS [PERSON_NAME] (ResiDesk) [DATE] 3:31 PM You're welcome! Tags and n…" at bounding box center [291, 59] width 304 height 44
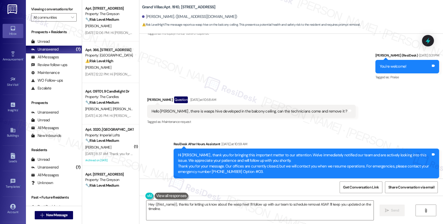
scroll to position [171, 0]
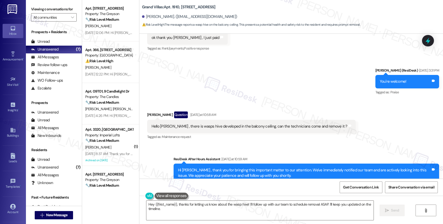
click at [252, 83] on div "Sent via SMS [PERSON_NAME] (ResiDesk) [DATE] 3:31 PM You're welcome! Tags and n…" at bounding box center [291, 78] width 304 height 44
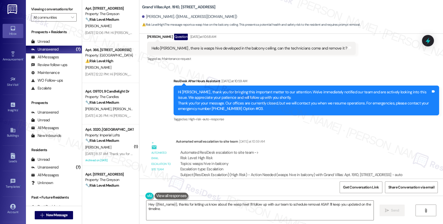
scroll to position [192, 0]
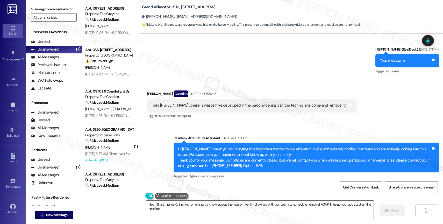
click at [194, 105] on div "Hello [PERSON_NAME] , there is wasps hive developed in the balcony ceiling, can…" at bounding box center [250, 105] width 196 height 5
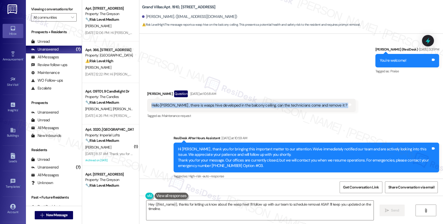
click at [194, 105] on div "Hello [PERSON_NAME] , there is wasps hive developed in the balcony ceiling, can…" at bounding box center [250, 105] width 196 height 5
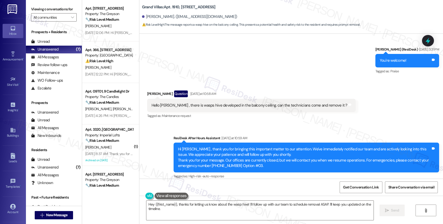
click at [277, 72] on div "Sent via SMS [PERSON_NAME] (ResiDesk) [DATE] 3:31 PM You're welcome! Tags and n…" at bounding box center [291, 57] width 304 height 44
click at [224, 104] on div "Hello [PERSON_NAME] , there is wasps hive developed in the balcony ceiling, can…" at bounding box center [250, 105] width 196 height 5
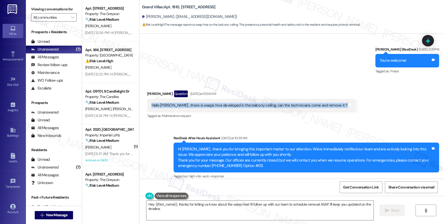
click at [224, 104] on div "Hello [PERSON_NAME] , there is wasps hive developed in the balcony ceiling, can…" at bounding box center [250, 105] width 196 height 5
click at [199, 213] on textarea "Hey {{first_name}}, thanks for letting us know about the wasp hive! I'll follow…" at bounding box center [259, 210] width 227 height 19
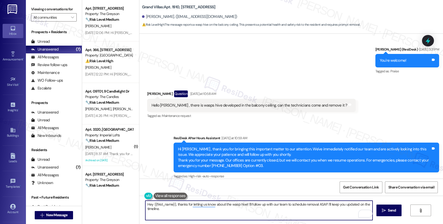
drag, startPoint x: 244, startPoint y: 204, endPoint x: 254, endPoint y: 212, distance: 12.3
click at [254, 212] on textarea "Hey {{first_name}}, thanks for letting us know about the wasp hive! I'll follow…" at bounding box center [258, 210] width 227 height 19
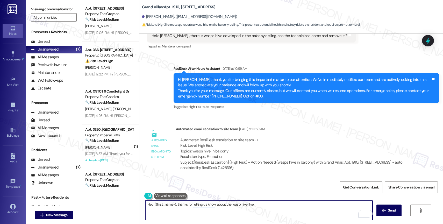
scroll to position [206, 0]
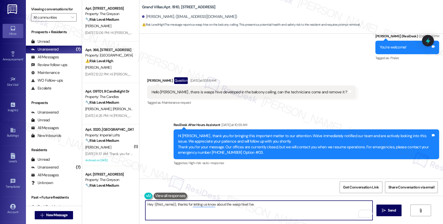
click at [200, 91] on div "Hello [PERSON_NAME] , there is wasps hive developed in the balcony ceiling, can…" at bounding box center [250, 91] width 196 height 5
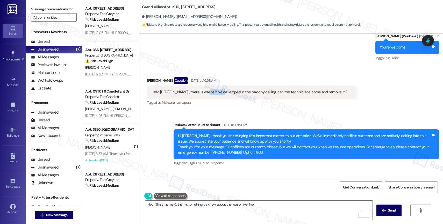
click at [200, 91] on div "Hello [PERSON_NAME] , there is wasps hive developed in the balcony ceiling, can…" at bounding box center [250, 91] width 196 height 5
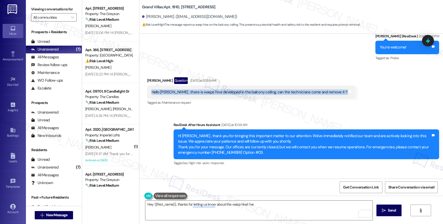
click at [200, 91] on div "Hello [PERSON_NAME] , there is wasps hive developed in the balcony ceiling, can…" at bounding box center [250, 91] width 196 height 5
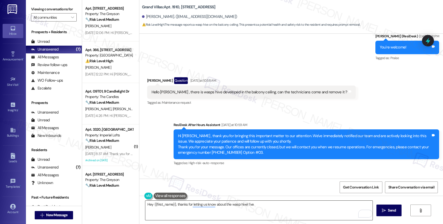
click at [268, 208] on textarea "Hey {{first_name}}, thanks for letting us know about the wasp hive! I've" at bounding box center [258, 210] width 227 height 19
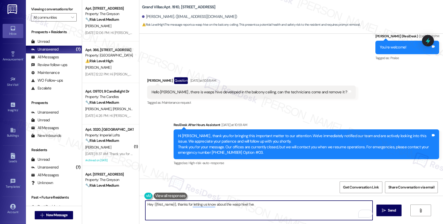
click at [149, 204] on textarea "Hey {{first_name}}, thanks for letting us know about the wasp hive! I've" at bounding box center [258, 210] width 227 height 19
click at [263, 207] on textarea "Hi {{first_name}}, thanks for letting us know about the wasp hive! I've" at bounding box center [258, 210] width 227 height 19
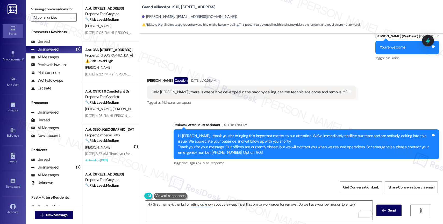
click at [184, 90] on div "Hello [PERSON_NAME] , there is wasps hive developed in the balcony ceiling, can…" at bounding box center [250, 91] width 196 height 5
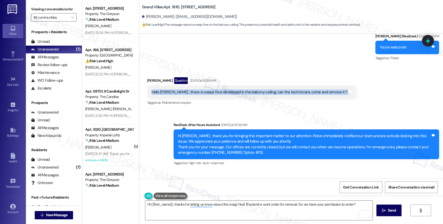
click at [184, 90] on div "Hello [PERSON_NAME] , there is wasps hive developed in the balcony ceiling, can…" at bounding box center [250, 91] width 196 height 5
copy div "Hello [PERSON_NAME] , there is wasps hive developed in the balcony ceiling, can…"
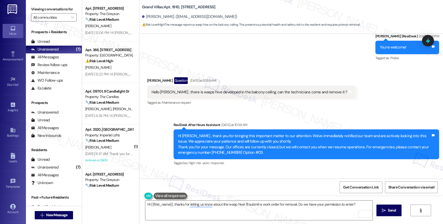
click at [244, 73] on div "Received via SMS [PERSON_NAME] Question [DATE] at 10:58 AM Hello [PERSON_NAME] …" at bounding box center [291, 88] width 304 height 45
click at [366, 212] on div "1" at bounding box center [365, 214] width 6 height 6
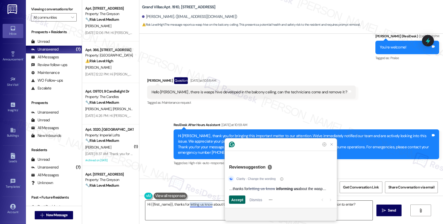
click at [237, 197] on span "Accept" at bounding box center [237, 199] width 12 height 5
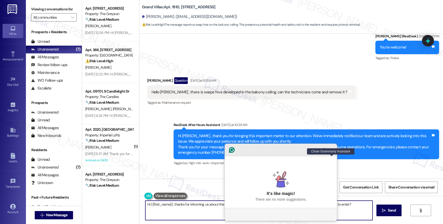
click at [332, 152] on icon "Close Grammarly Assistant" at bounding box center [332, 150] width 4 height 4
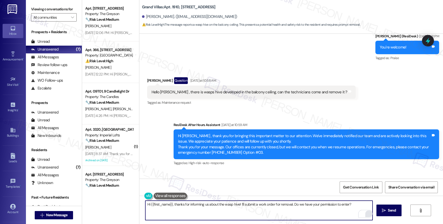
click at [171, 203] on textarea "Hi {{first_name}}, thanks for informing us about the wasp hive! I'll submit a w…" at bounding box center [258, 210] width 227 height 19
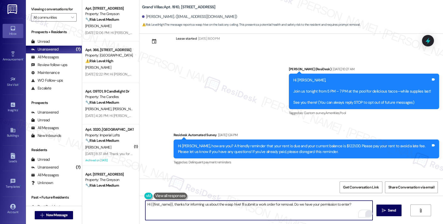
scroll to position [0, 0]
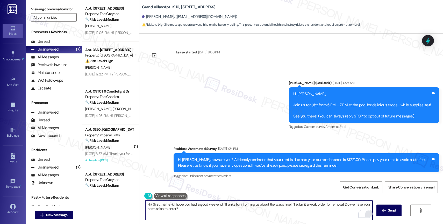
click at [241, 214] on textarea "Hi {{first_name}}, I hope you had a good weekend. Thanks for informing us about…" at bounding box center [258, 210] width 227 height 19
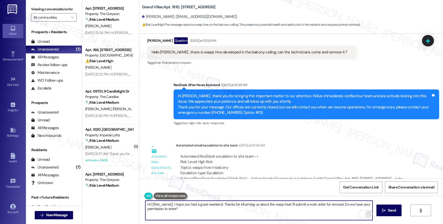
scroll to position [262, 0]
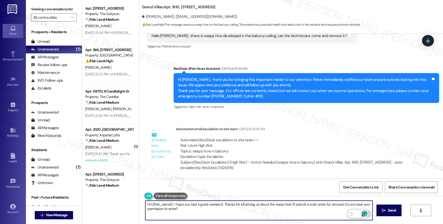
click at [366, 214] on icon "Open Grammarly. 0 Suggestions." at bounding box center [365, 214] width 4 height 4
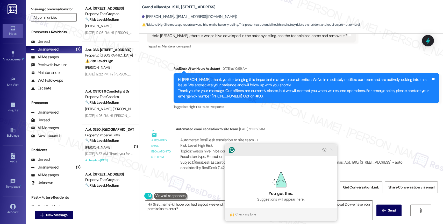
click at [333, 152] on icon "Close Grammarly Assistant" at bounding box center [332, 150] width 4 height 4
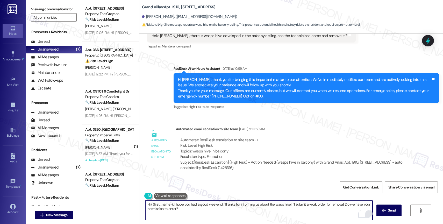
click at [173, 208] on textarea "Hi {{first_name}}, I hope you had a good weekend. Thanks for informing us about…" at bounding box center [258, 210] width 227 height 19
type textarea "Hi {{first_name}}, I hope you had a good weekend. Thanks for informing us about…"
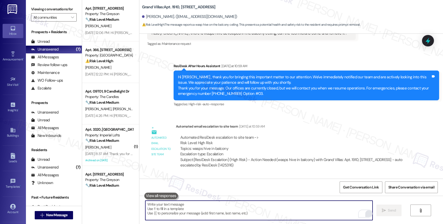
scroll to position [249, 0]
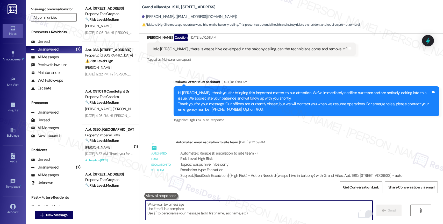
click at [201, 47] on div "Hello Sarah , there is wasps hive developed in the balcony ceiling, can the tec…" at bounding box center [250, 48] width 196 height 5
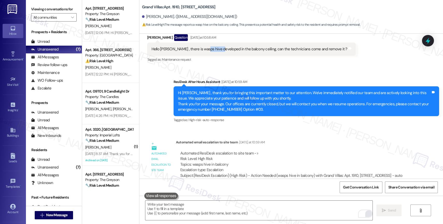
click at [201, 47] on div "Hello Sarah , there is wasps hive developed in the balcony ceiling, can the tec…" at bounding box center [250, 48] width 196 height 5
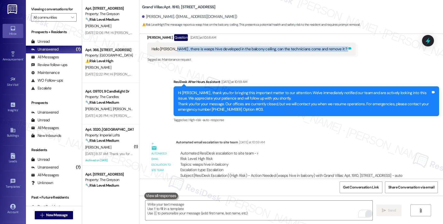
drag, startPoint x: 168, startPoint y: 48, endPoint x: 322, endPoint y: 48, distance: 154.3
click at [322, 48] on div "Hello Sarah , there is wasps hive developed in the balcony ceiling, can the tec…" at bounding box center [251, 49] width 209 height 13
copy div "there is wasps hive developed in the balcony ceiling, can the technicians come …"
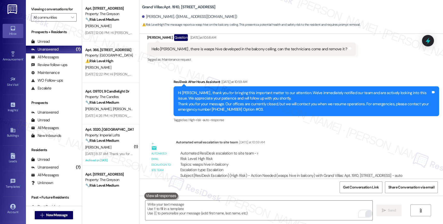
click at [273, 137] on div "Automated email escalation to site team Automated email escalation to site team…" at bounding box center [280, 164] width 274 height 56
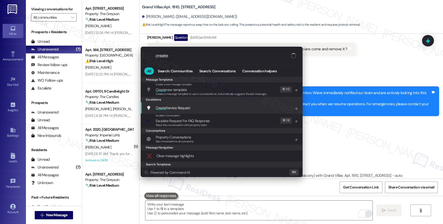
type input "create"
click at [181, 107] on span "Create Service Request" at bounding box center [173, 108] width 34 height 5
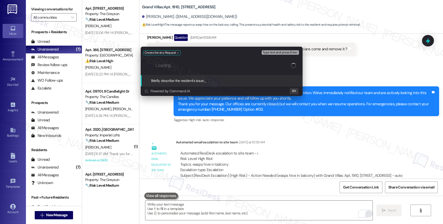
paste input "there is wasps hive developed in the balcony ceiling, can the technicians come …"
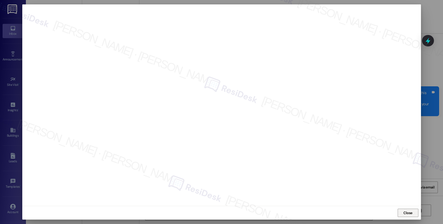
click at [407, 213] on span "Close" at bounding box center [408, 212] width 9 height 5
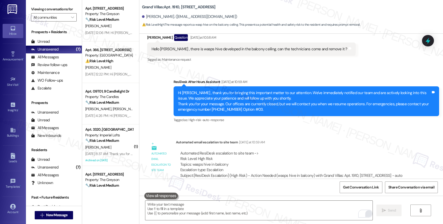
scroll to position [234, 0]
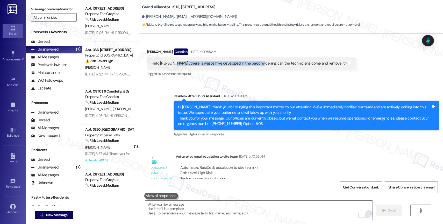
drag, startPoint x: 167, startPoint y: 61, endPoint x: 251, endPoint y: 65, distance: 83.5
click at [251, 65] on div "Hello Sarah , there is wasps hive developed in the balcony ceiling, can the tec…" at bounding box center [250, 63] width 196 height 5
copy div "there is wasps hive developed in the balcony ceiling,"
click at [267, 81] on div "Received via SMS Andres Flores Question Yesterday at 10:58 AM Hello Sarah , the…" at bounding box center [251, 63] width 216 height 37
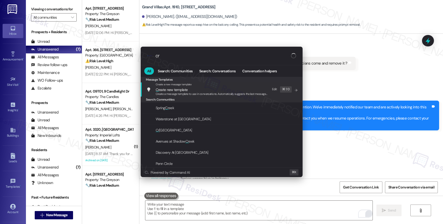
type input "c"
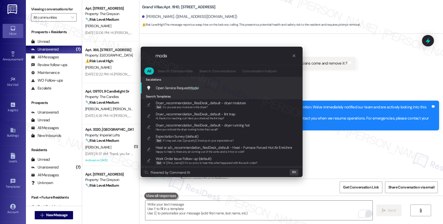
type input "modal"
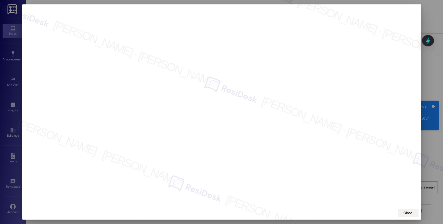
click at [408, 212] on span "Close" at bounding box center [408, 212] width 9 height 5
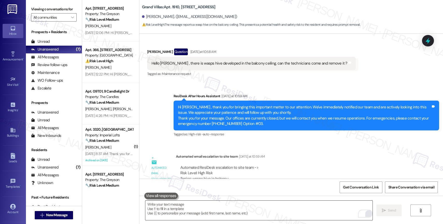
click at [203, 208] on textarea "To enrich screen reader interactions, please activate Accessibility in Grammarl…" at bounding box center [258, 210] width 227 height 19
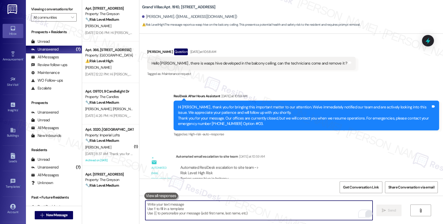
paste textarea "Work order 296038"
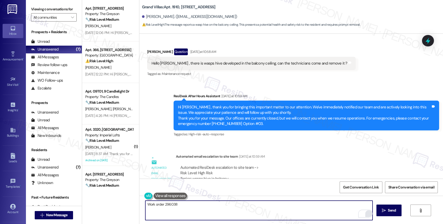
scroll to position [381, 0]
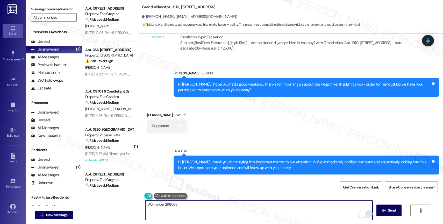
click at [145, 204] on textarea "Work order 296038" at bounding box center [258, 210] width 227 height 19
click at [216, 207] on textarea "I have submitted Work order 296038" at bounding box center [258, 210] width 227 height 19
paste textarea "Feel free to let us know if you have other questions or concerns so we can assi…"
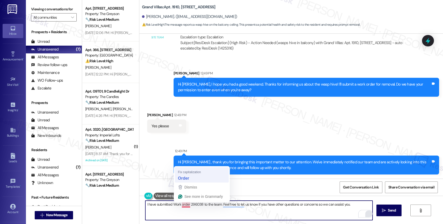
type textarea "I have submitted Work Order 296038 to the team. Feel free to let us know if you…"
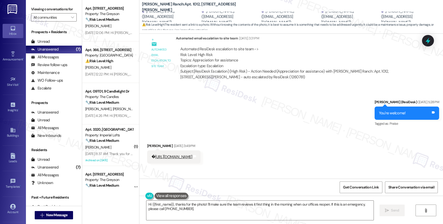
scroll to position [4319, 0]
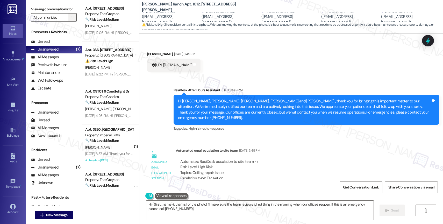
click at [71, 19] on icon "" at bounding box center [72, 17] width 3 height 4
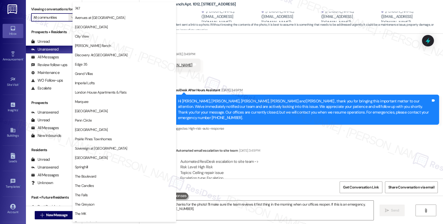
scroll to position [32, 0]
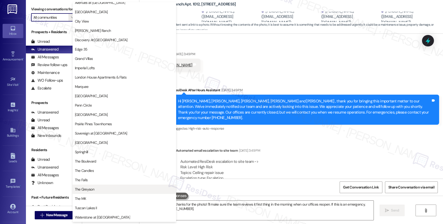
click at [91, 186] on button "The Greyson" at bounding box center [125, 189] width 104 height 9
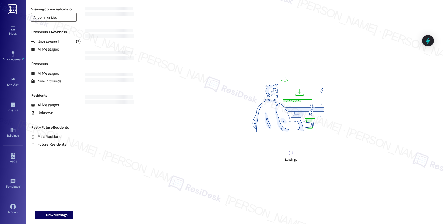
type input "The Greyson"
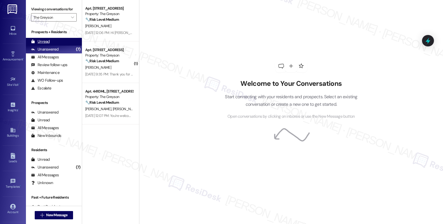
click at [57, 46] on div "Unread (0)" at bounding box center [54, 42] width 56 height 8
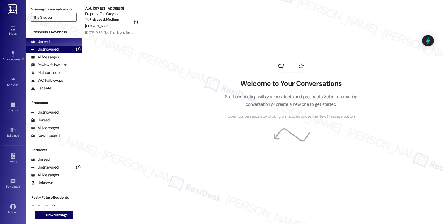
click at [48, 52] on div "Unanswered" at bounding box center [44, 49] width 27 height 5
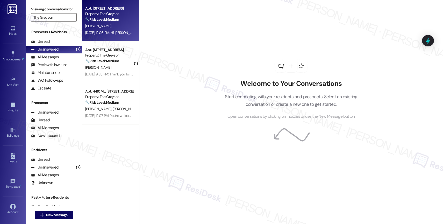
click at [108, 27] on div "[PERSON_NAME]" at bounding box center [109, 26] width 49 height 6
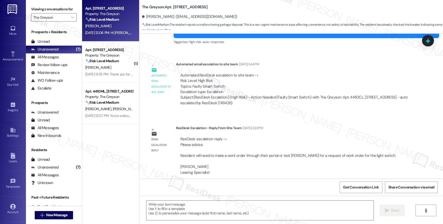
type textarea "Fetching suggested responses. Please feel free to read through the conversation…"
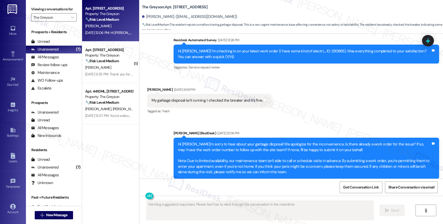
scroll to position [2318, 0]
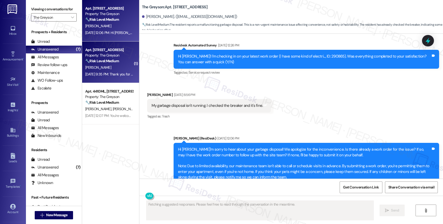
click at [109, 61] on strong "🔧 Risk Level: Medium" at bounding box center [102, 61] width 34 height 5
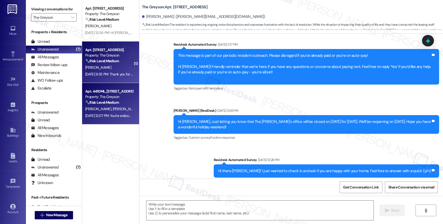
type textarea "Fetching suggested responses. Please feel free to read through the conversation…"
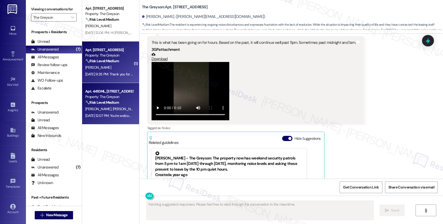
scroll to position [2176, 0]
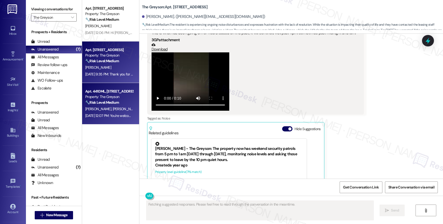
click at [108, 105] on div "🔧 Risk Level: Medium The resident acknowledged the resolution provided by the s…" at bounding box center [109, 102] width 48 height 5
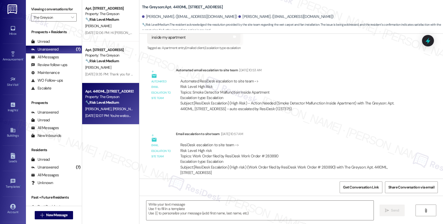
type textarea "Fetching suggested responses. Please feel free to read through the conversation…"
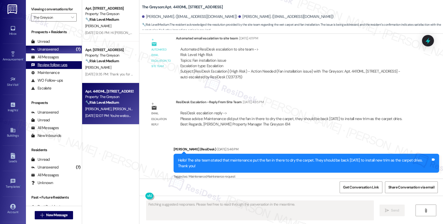
scroll to position [5225, 0]
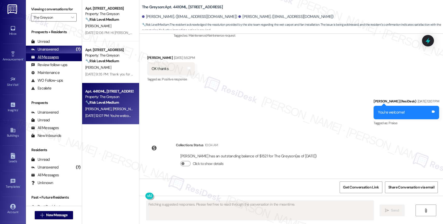
click at [55, 60] on div "All Messages" at bounding box center [45, 56] width 28 height 5
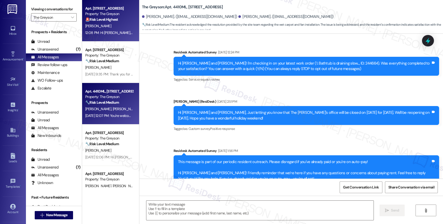
click at [109, 10] on div "Apt. 4615PB, 4460 Mountain Laurel Road" at bounding box center [109, 8] width 48 height 5
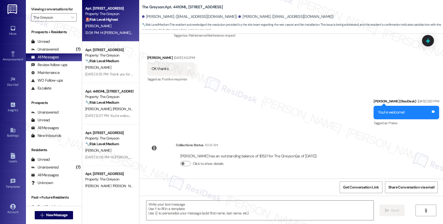
type textarea "Fetching suggested responses. Please feel free to read through the conversation…"
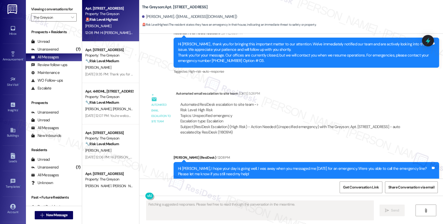
scroll to position [1860, 0]
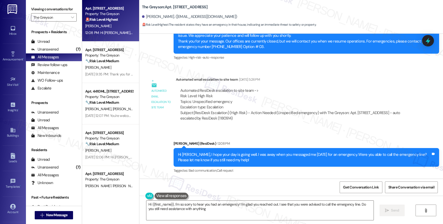
type textarea "Hi {{first_name}}, I'm so sorry to hear you had an emergency! I'm glad you reac…"
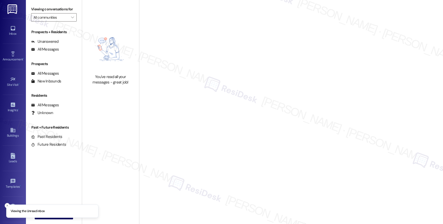
type input "3Ten"
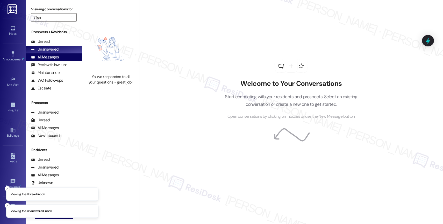
click at [55, 60] on div "All Messages" at bounding box center [45, 56] width 28 height 5
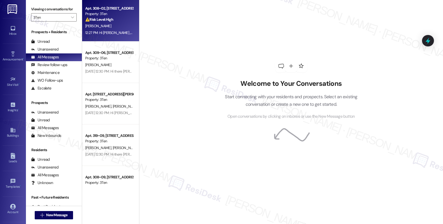
click at [108, 20] on strong "⚠️ Risk Level: High" at bounding box center [99, 19] width 28 height 5
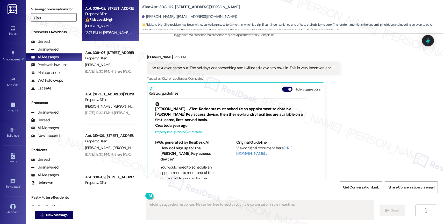
scroll to position [1653, 0]
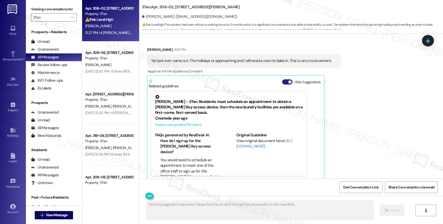
click at [289, 80] on span "button" at bounding box center [290, 81] width 3 height 3
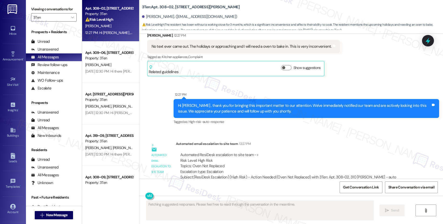
scroll to position [1676, 0]
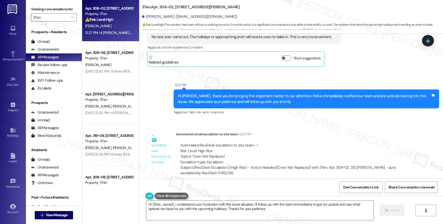
type textarea "Hi {{first_name}}, I understand your frustration with the stove situation. I'll…"
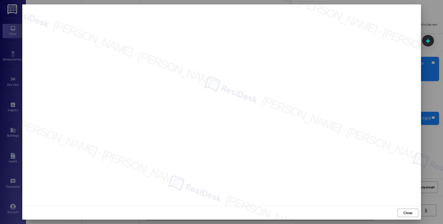
scroll to position [1002, 0]
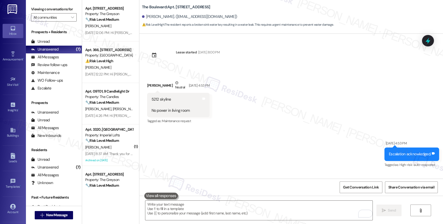
scroll to position [524, 0]
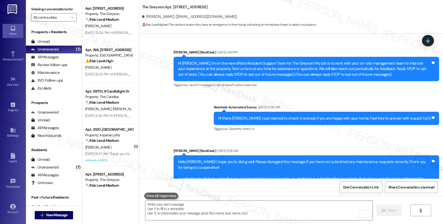
scroll to position [1853, 0]
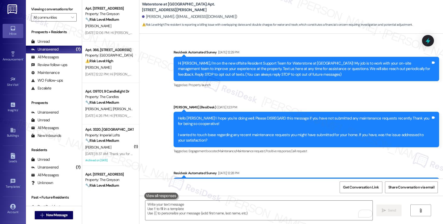
scroll to position [3846, 0]
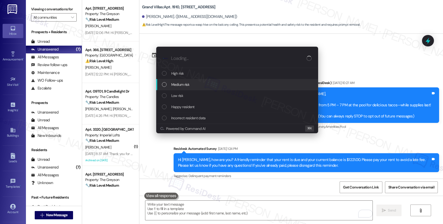
scroll to position [423, 0]
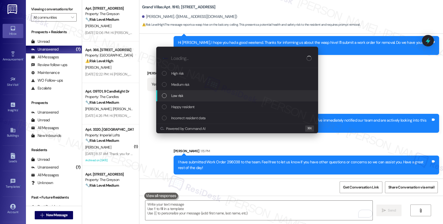
click at [183, 94] on span "Low risk" at bounding box center [177, 96] width 12 height 6
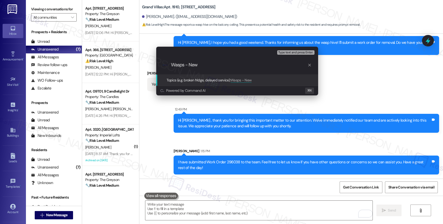
paste input "Work Order 296038"
type input "Wasps - New Work Order 296038 filed by ResiDesk"
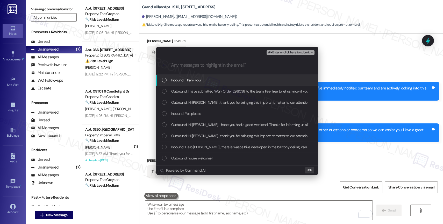
scroll to position [459, 0]
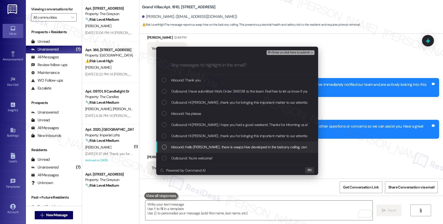
click at [213, 149] on span "Inbound: Hello [PERSON_NAME] , there is wasps hive developed in the balcony cei…" at bounding box center [267, 147] width 193 height 6
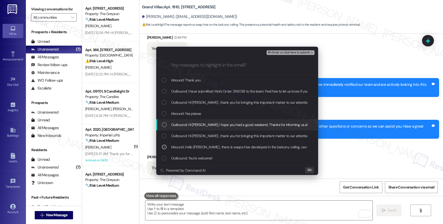
click at [209, 126] on span "Outbound: Hi [PERSON_NAME], I hope you had a good weekend. Thanks for informing…" at bounding box center [327, 125] width 312 height 6
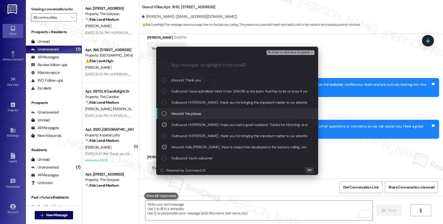
click at [193, 114] on span "Inbound: Yes please" at bounding box center [186, 114] width 30 height 6
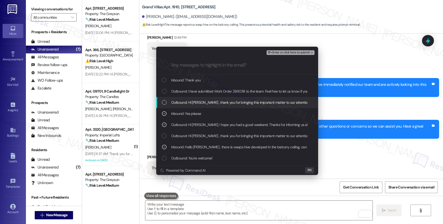
drag, startPoint x: 203, startPoint y: 100, endPoint x: 206, endPoint y: 94, distance: 6.6
click at [203, 100] on span "Outbound: Hi [PERSON_NAME] , thank you for bringing this important matter to ou…" at bounding box center [345, 103] width 348 height 6
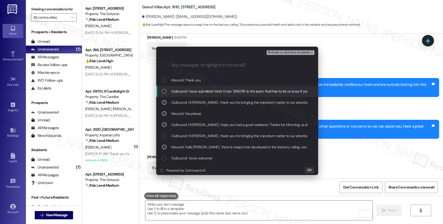
click at [206, 92] on span "Outbound: I have submitted Work Order 296038 to the team. Feel free to let us k…" at bounding box center [303, 91] width 265 height 6
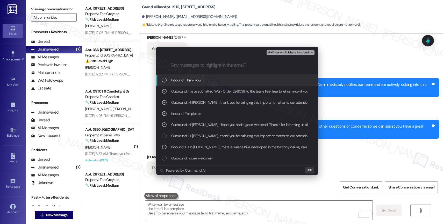
click at [195, 82] on span "Inbound: Thank you" at bounding box center [185, 80] width 29 height 6
click at [294, 52] on span "⌘+Enter or click here to submit" at bounding box center [289, 53] width 42 height 4
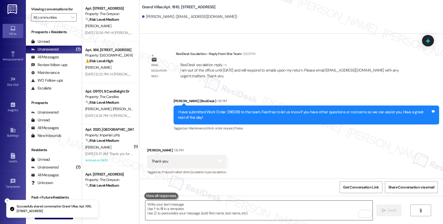
click at [185, 212] on textarea "To enrich screen reader interactions, please activate Accessibility in Grammarl…" at bounding box center [258, 210] width 227 height 19
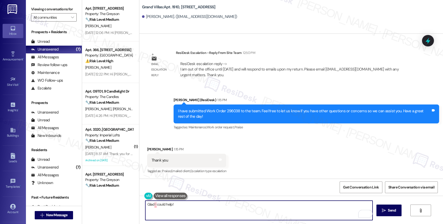
click at [193, 207] on textarea "Glad I could help!" at bounding box center [258, 210] width 227 height 19
type textarea "Glad I could help! 🙂"
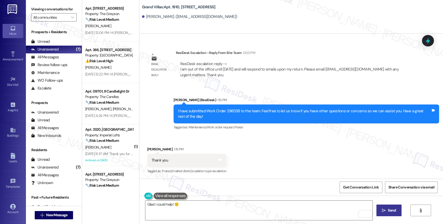
click at [387, 212] on span "Send" at bounding box center [392, 210] width 10 height 5
